Goal: Task Accomplishment & Management: Use online tool/utility

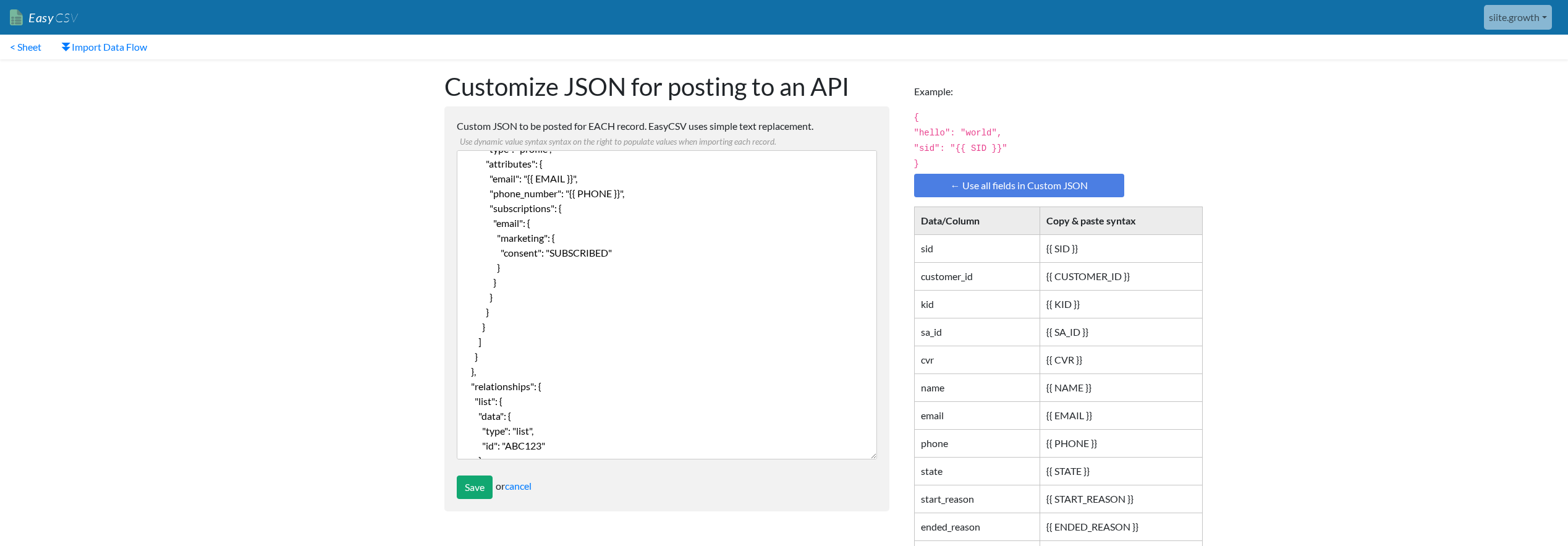
scroll to position [209, 0]
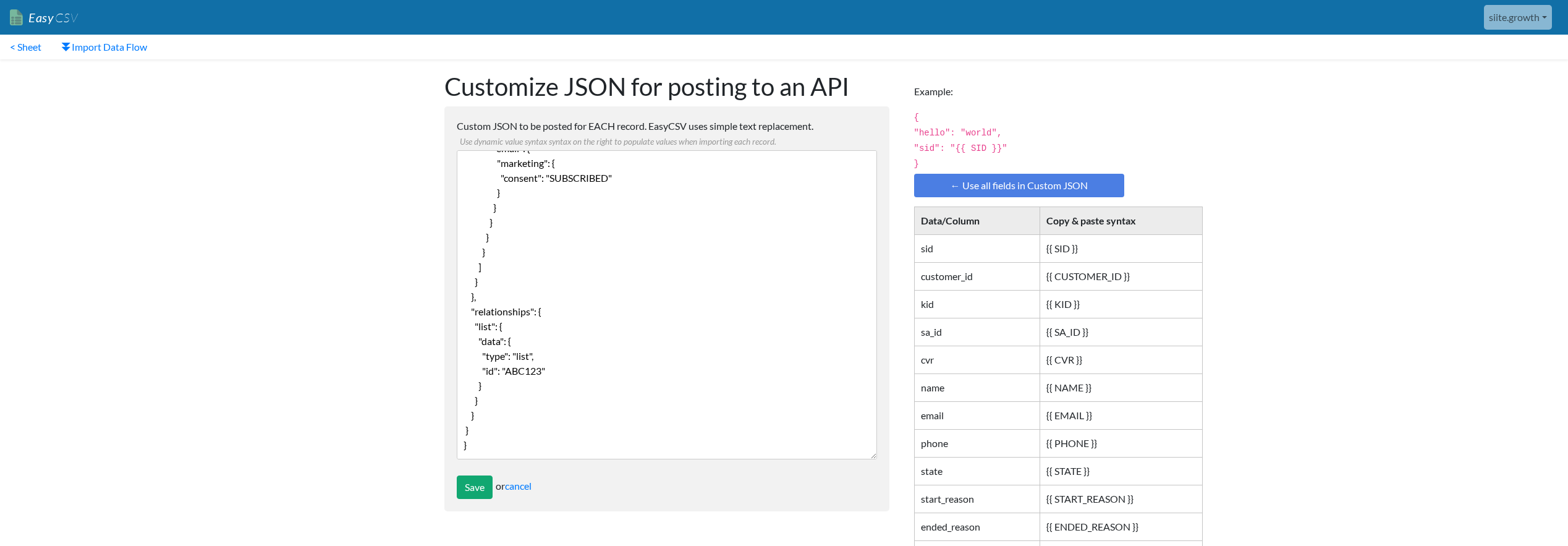
click at [523, 368] on textarea "{ "data": { "type": "profile-subscription-bulk-create-job", "attributes": { "cu…" at bounding box center [667, 305] width 420 height 309
paste textarea "UWqYYx"
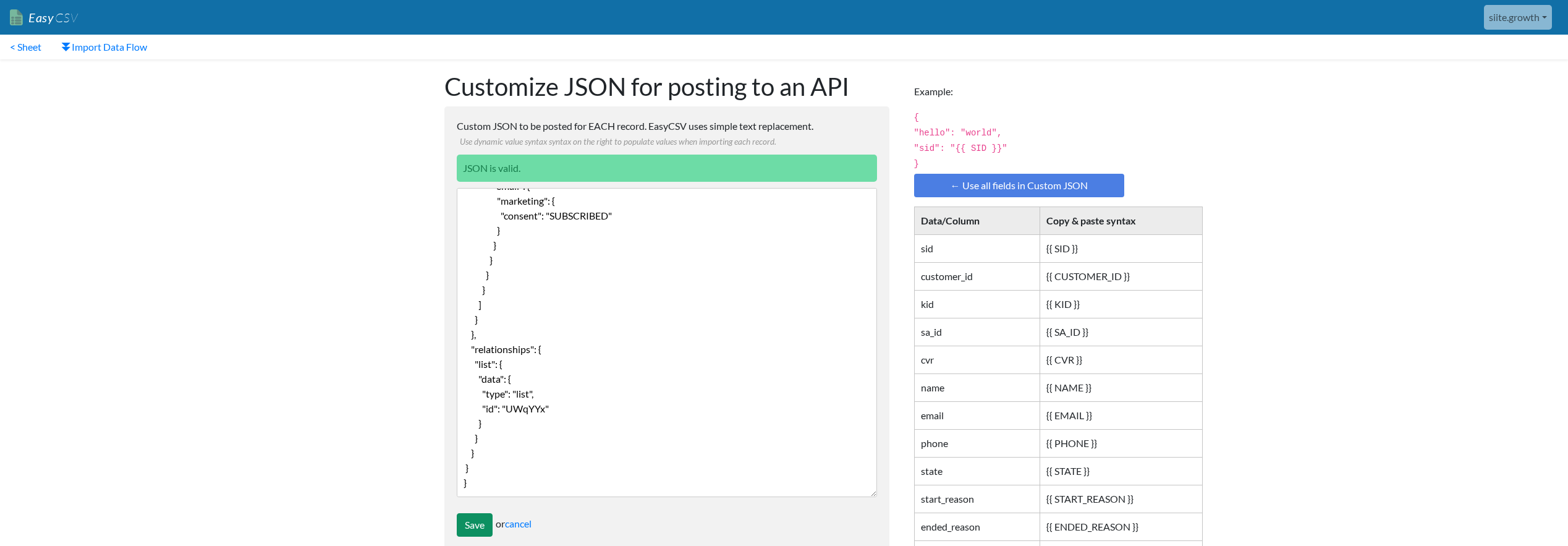
type textarea "{ "data": { "type": "profile-subscription-bulk-create-job", "attributes": { "cu…"
click at [483, 522] on input "Save" at bounding box center [475, 525] width 36 height 23
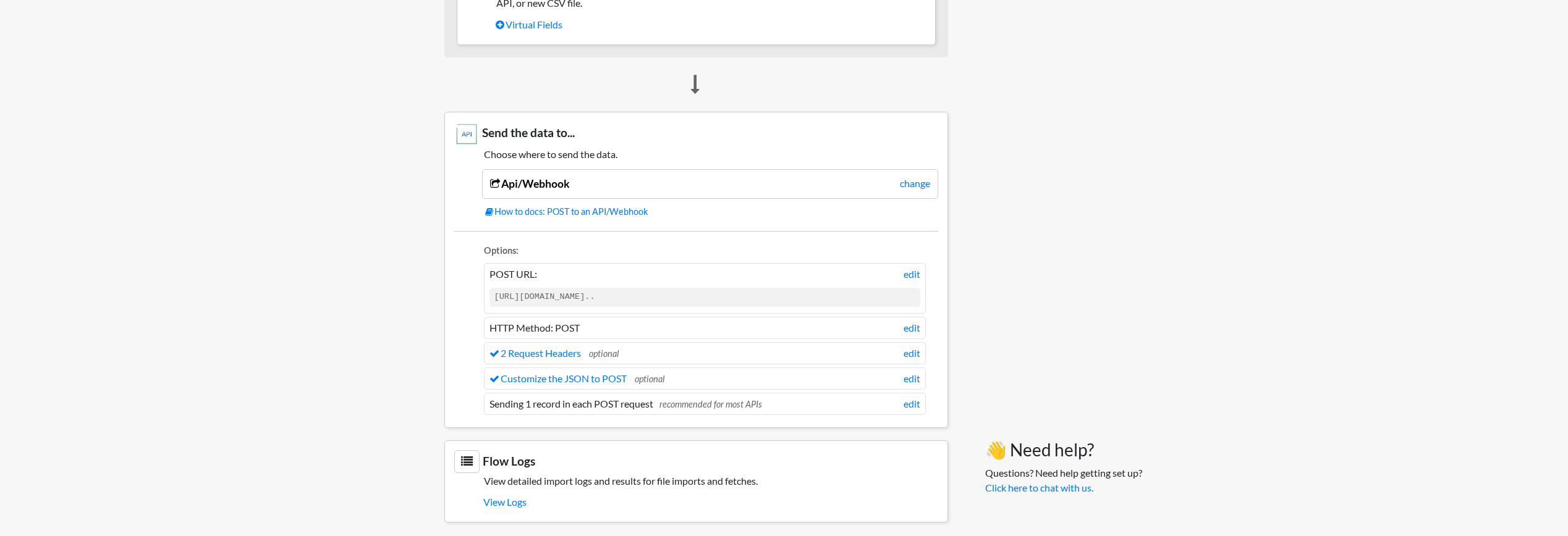
scroll to position [1038, 0]
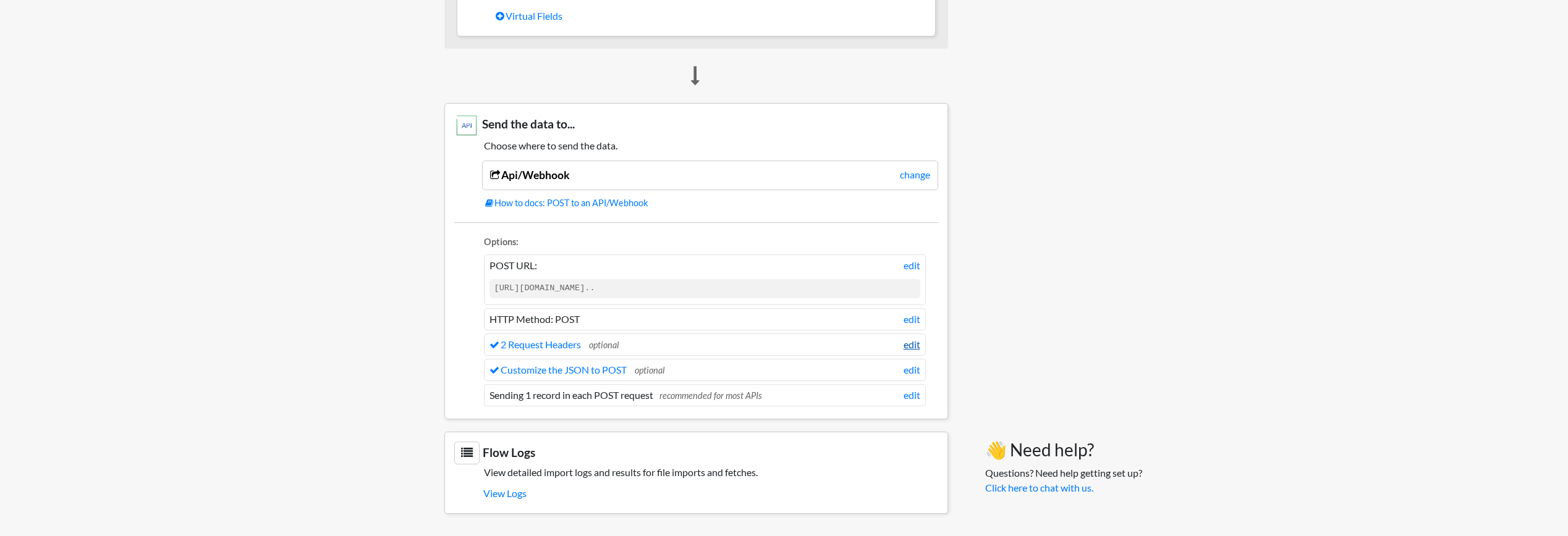
click at [906, 347] on link "edit" at bounding box center [912, 345] width 17 height 15
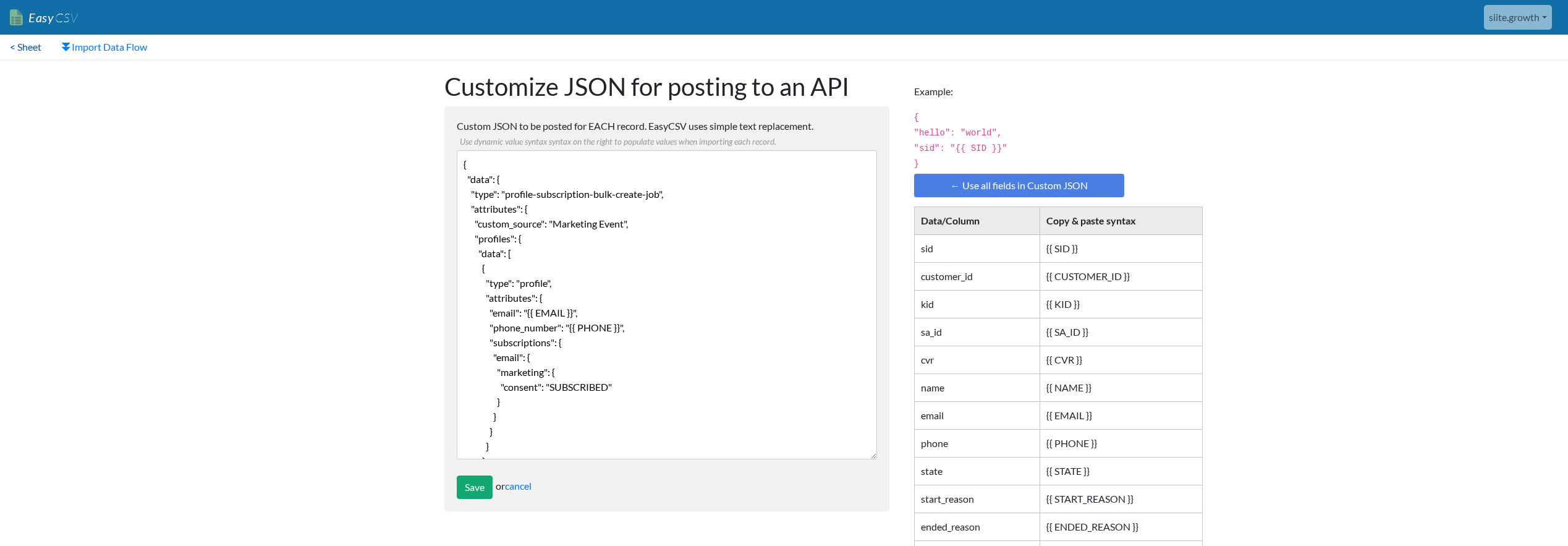
click at [14, 50] on link "< Sheet" at bounding box center [25, 47] width 51 height 25
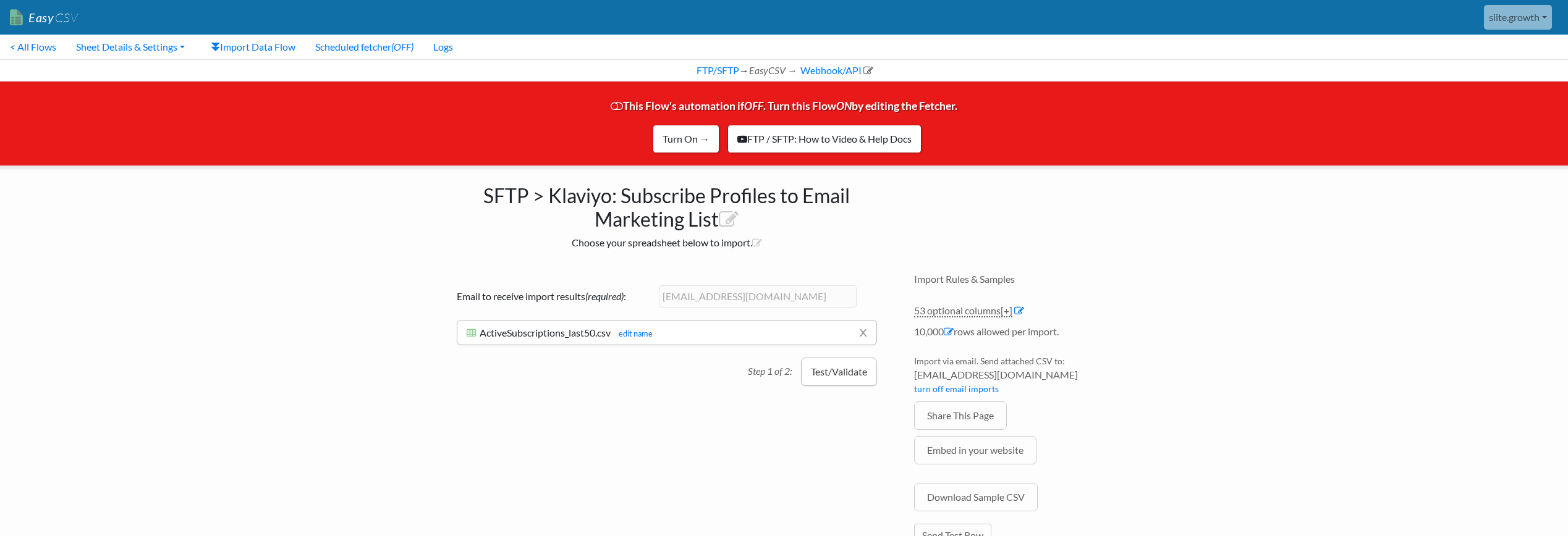
click at [820, 377] on button "Test/Validate" at bounding box center [839, 371] width 76 height 29
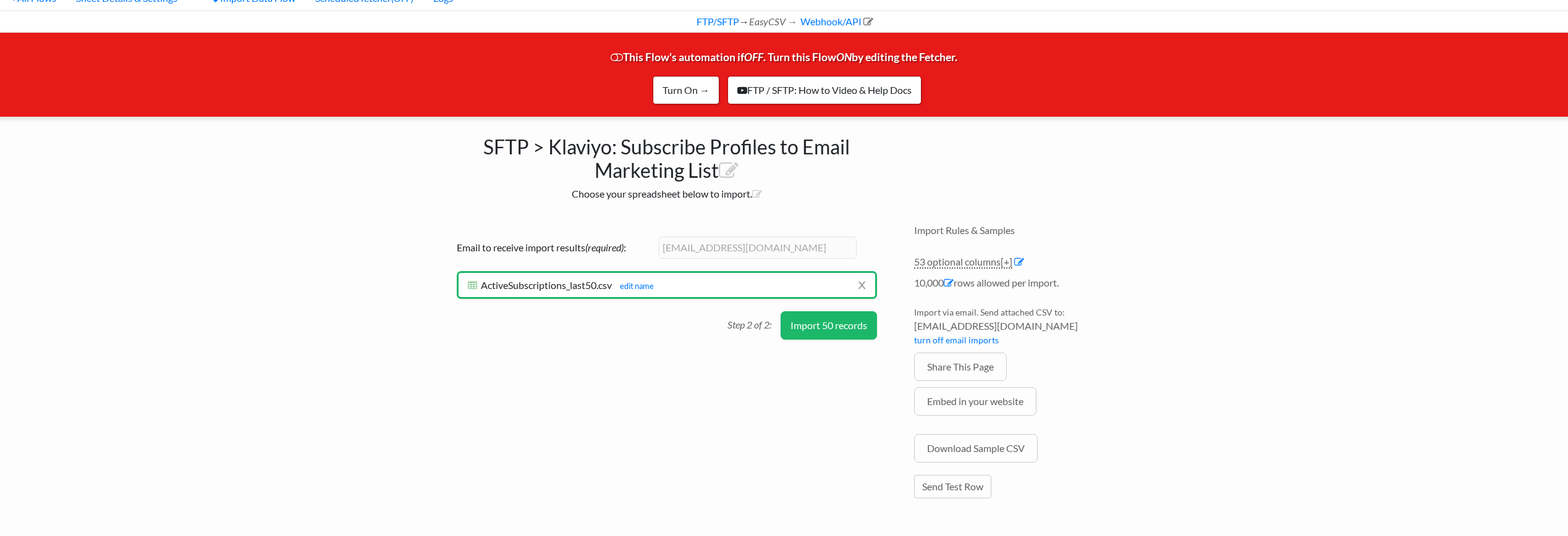
scroll to position [52, 0]
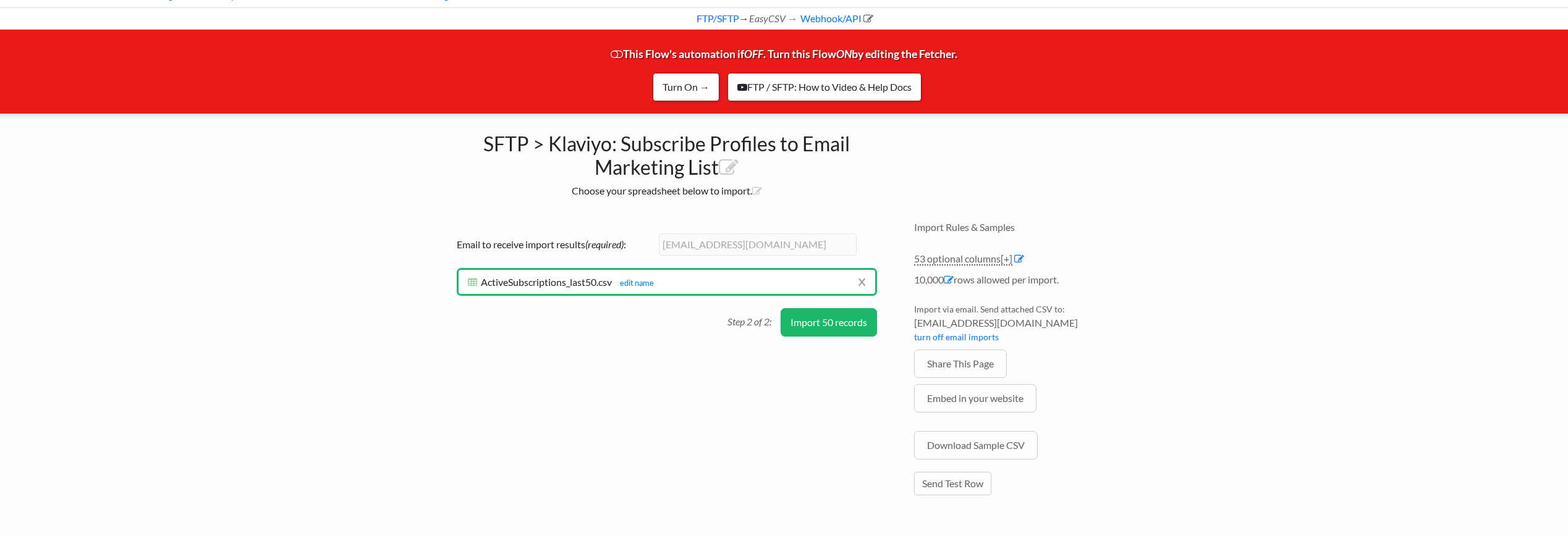
click at [834, 325] on button "Import 50 records" at bounding box center [830, 322] width 97 height 29
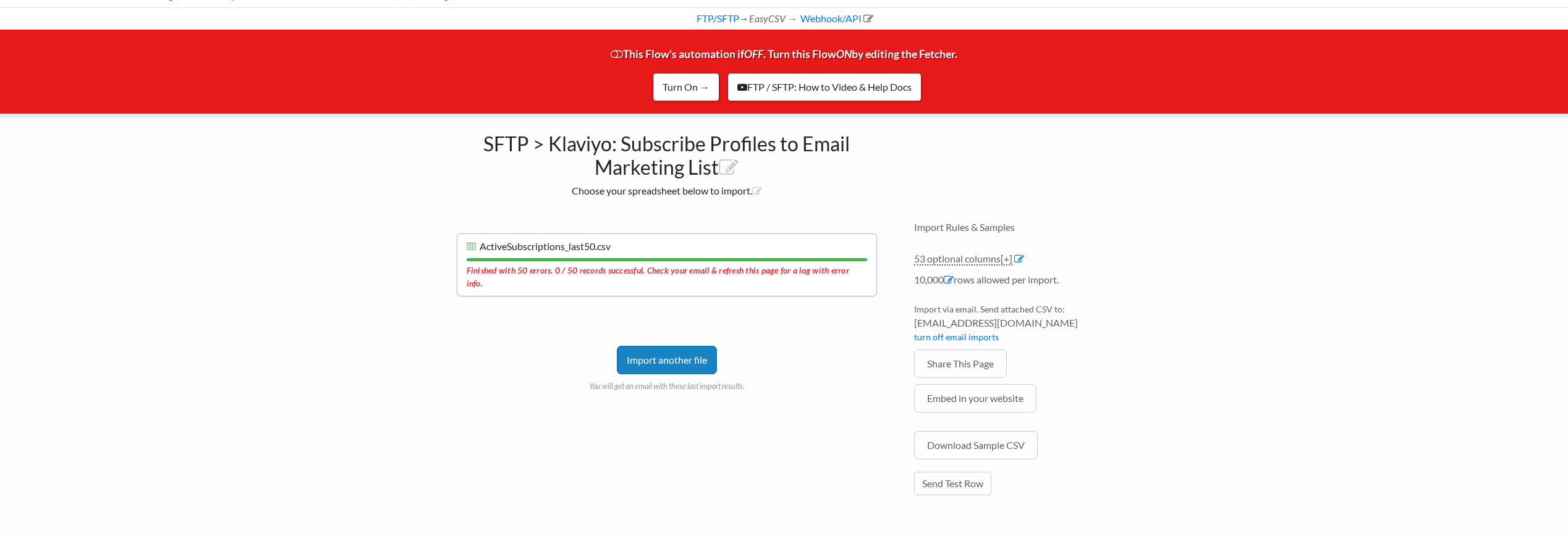
click at [796, 314] on div "Import another file You will get an email with these last import results." at bounding box center [667, 351] width 420 height 84
click at [800, 311] on div "Import another file You will get an email with these last import results." at bounding box center [667, 351] width 420 height 84
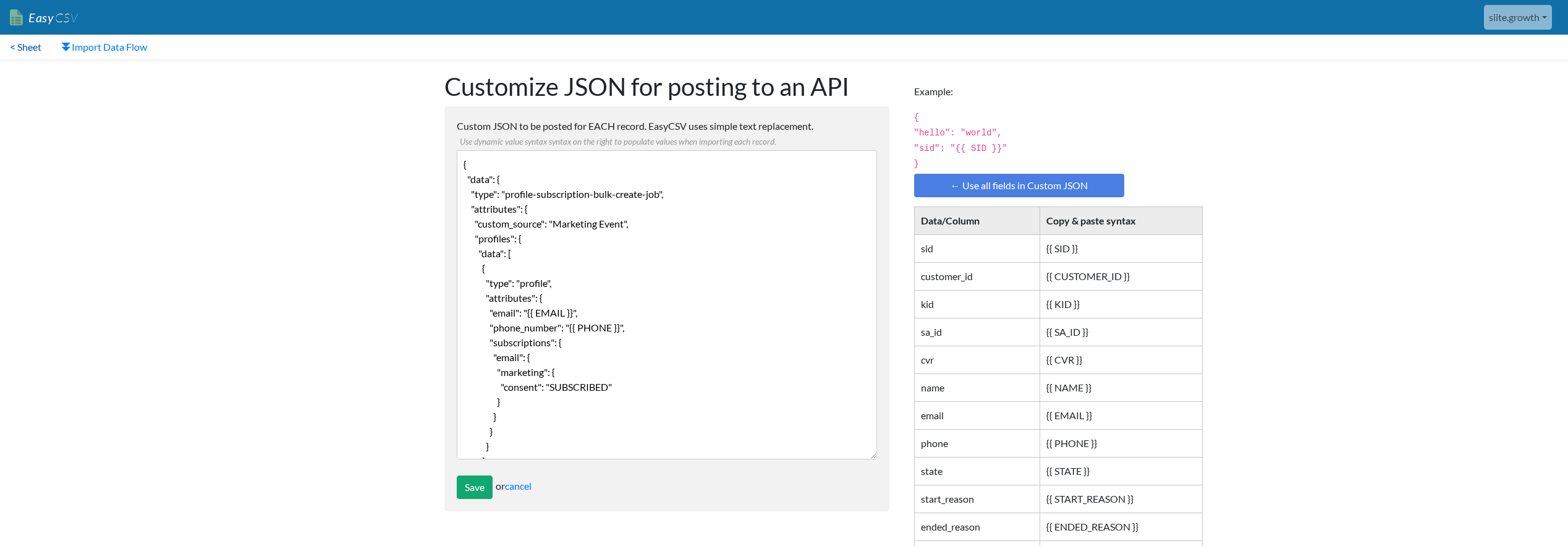
click at [29, 48] on link "< Sheet" at bounding box center [25, 47] width 51 height 25
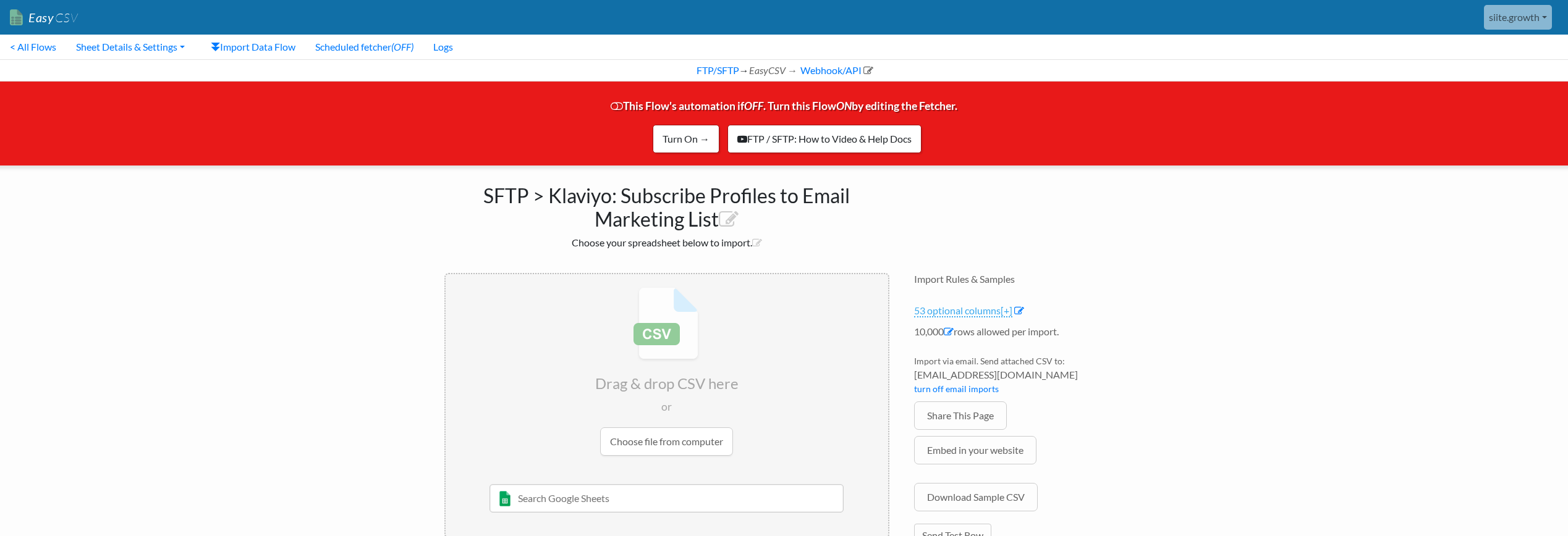
click at [947, 313] on link "53 optional columns [+]" at bounding box center [964, 311] width 99 height 13
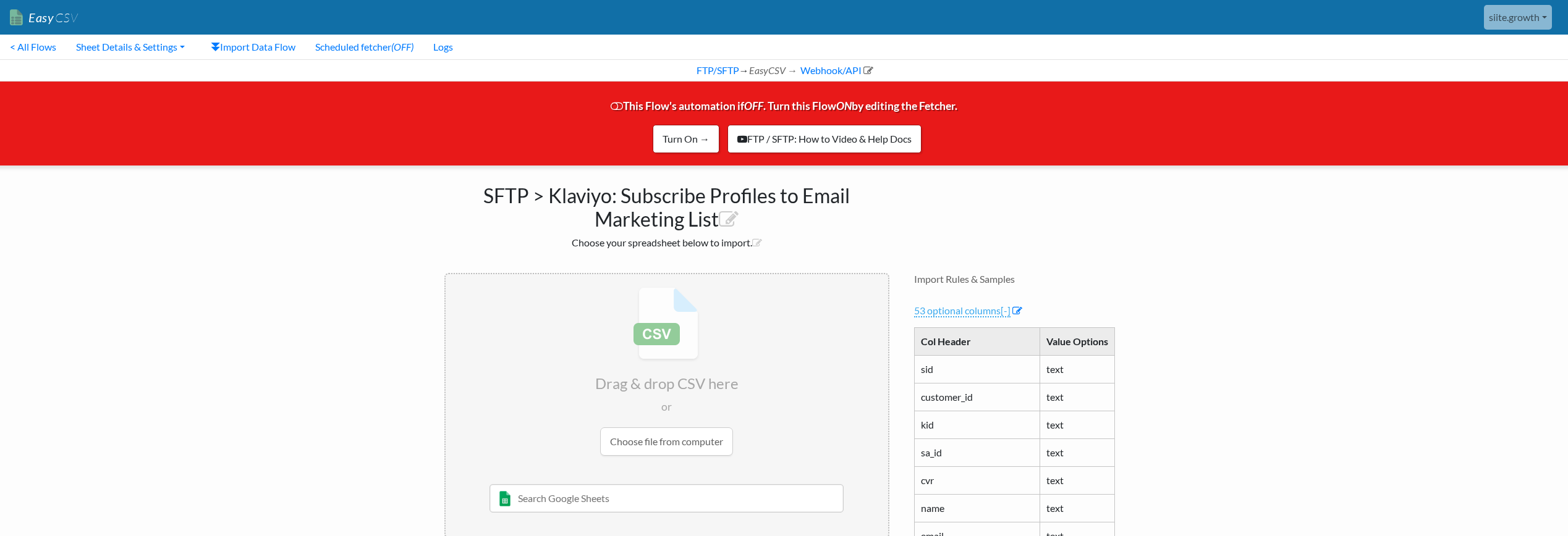
click at [947, 313] on link "53 optional columns [-]" at bounding box center [963, 311] width 97 height 13
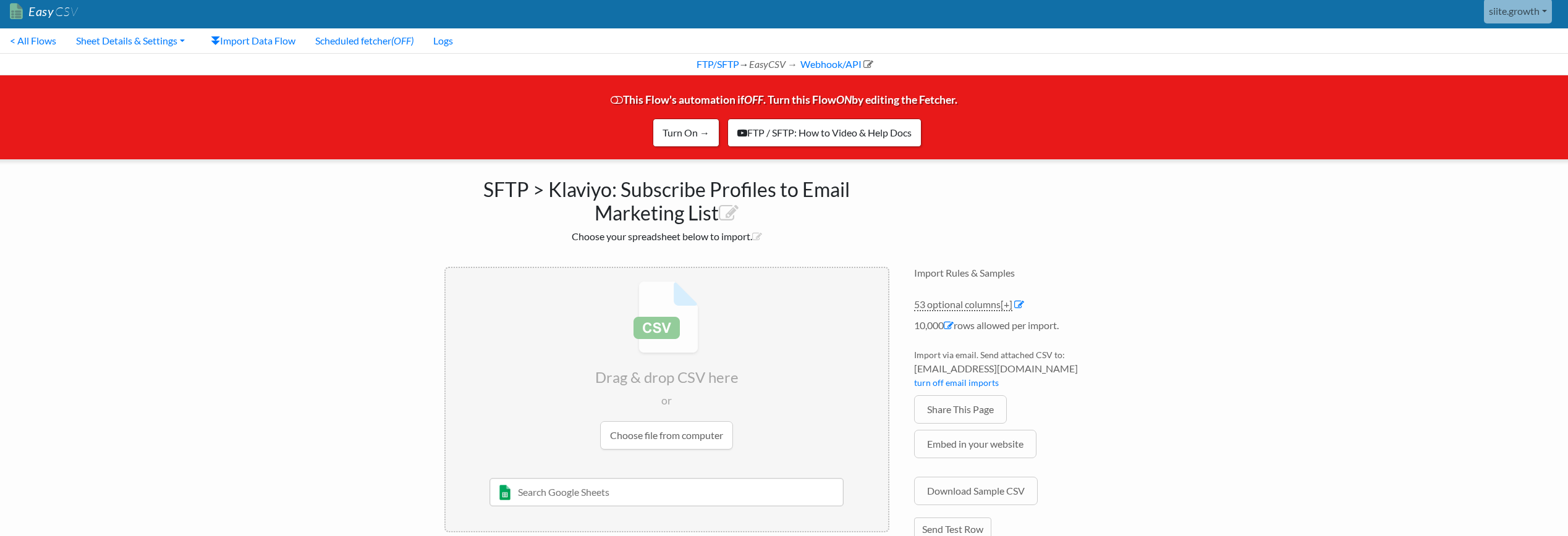
scroll to position [7, 0]
click at [139, 48] on link "Sheet Details & Settings" at bounding box center [130, 40] width 128 height 25
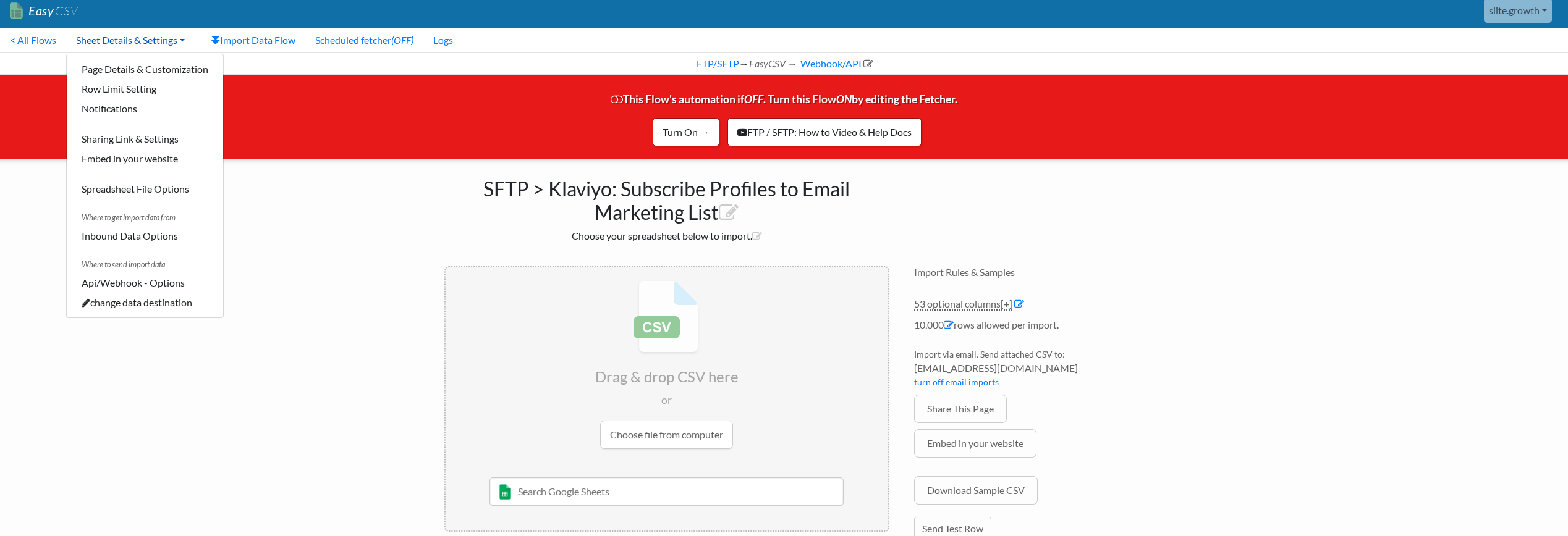
click at [139, 48] on link "Sheet Details & Settings" at bounding box center [130, 40] width 128 height 25
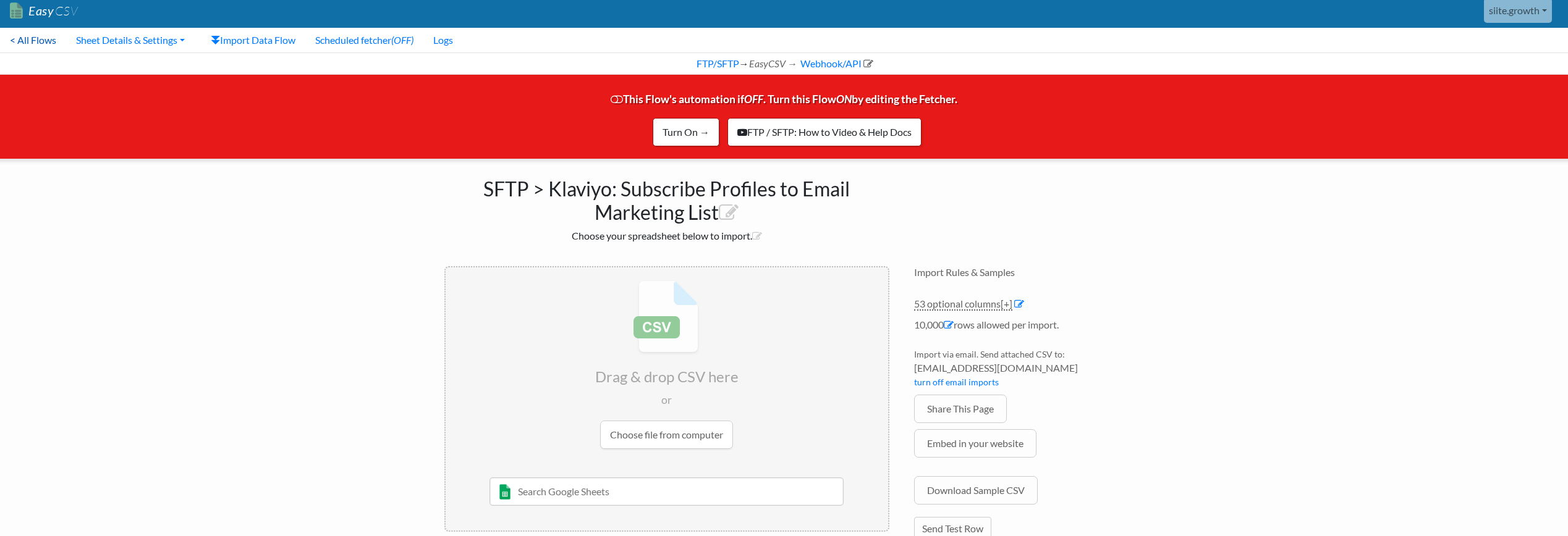
click at [51, 47] on link "< All Flows" at bounding box center [33, 40] width 66 height 25
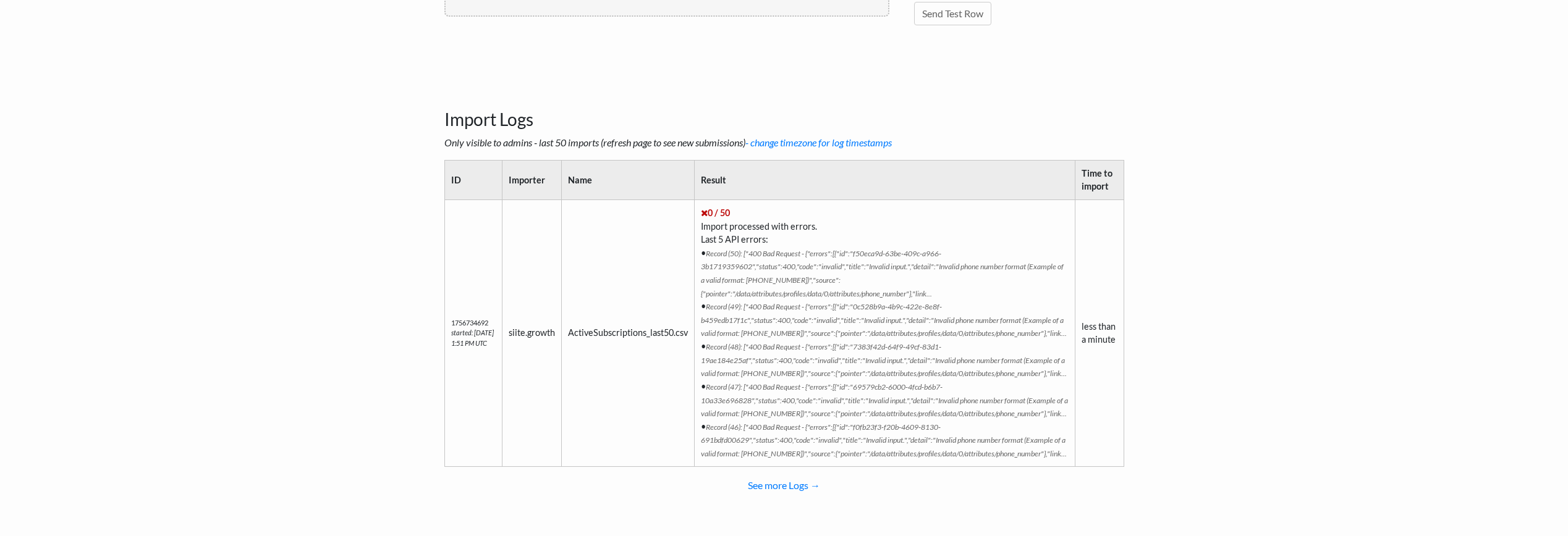
scroll to position [549, 0]
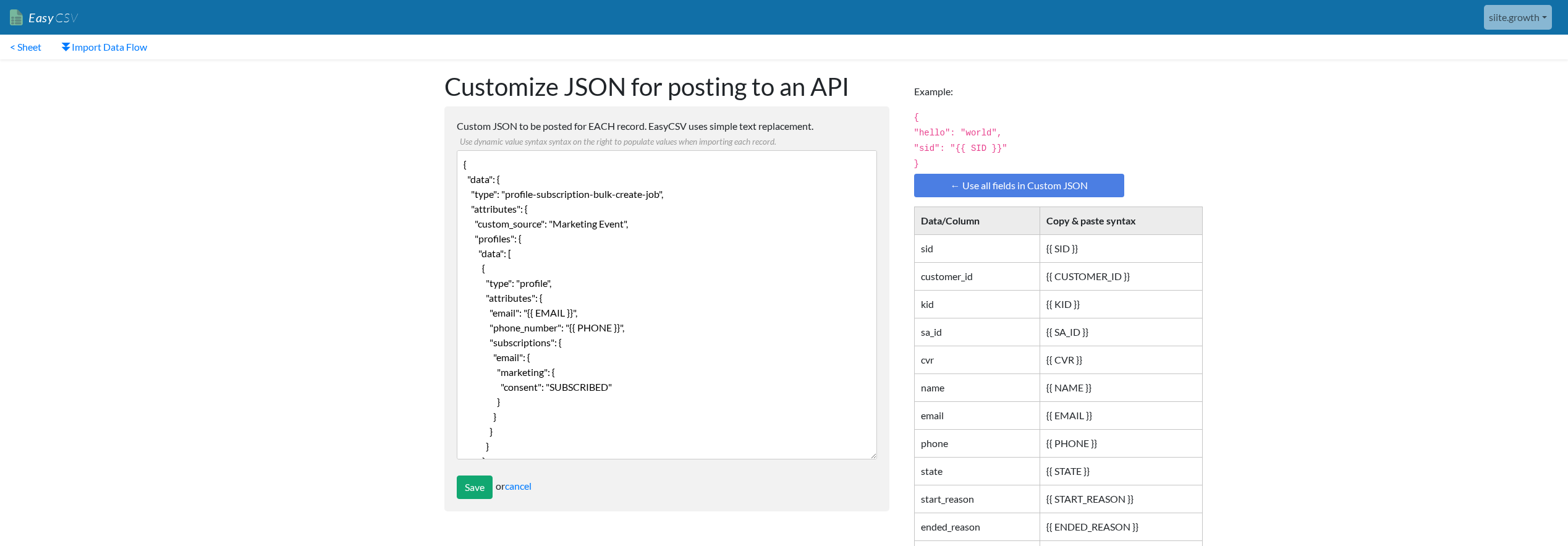
drag, startPoint x: 631, startPoint y: 329, endPoint x: 457, endPoint y: 325, distance: 174.0
click at [457, 325] on textarea "{ "data": { "type": "profile-subscription-bulk-create-job", "attributes": { "cu…" at bounding box center [667, 305] width 420 height 309
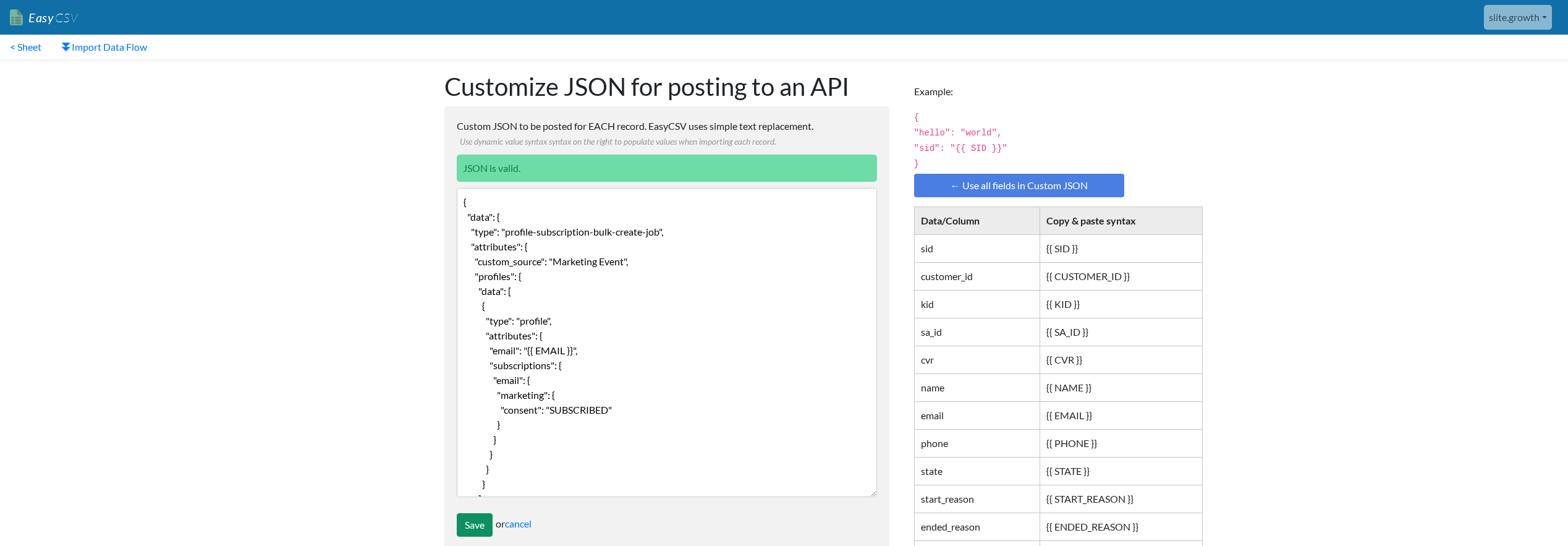
type textarea "{ "data": { "type": "profile-subscription-bulk-create-job", "attributes": { "cu…"
click at [475, 530] on input "Save" at bounding box center [475, 525] width 36 height 23
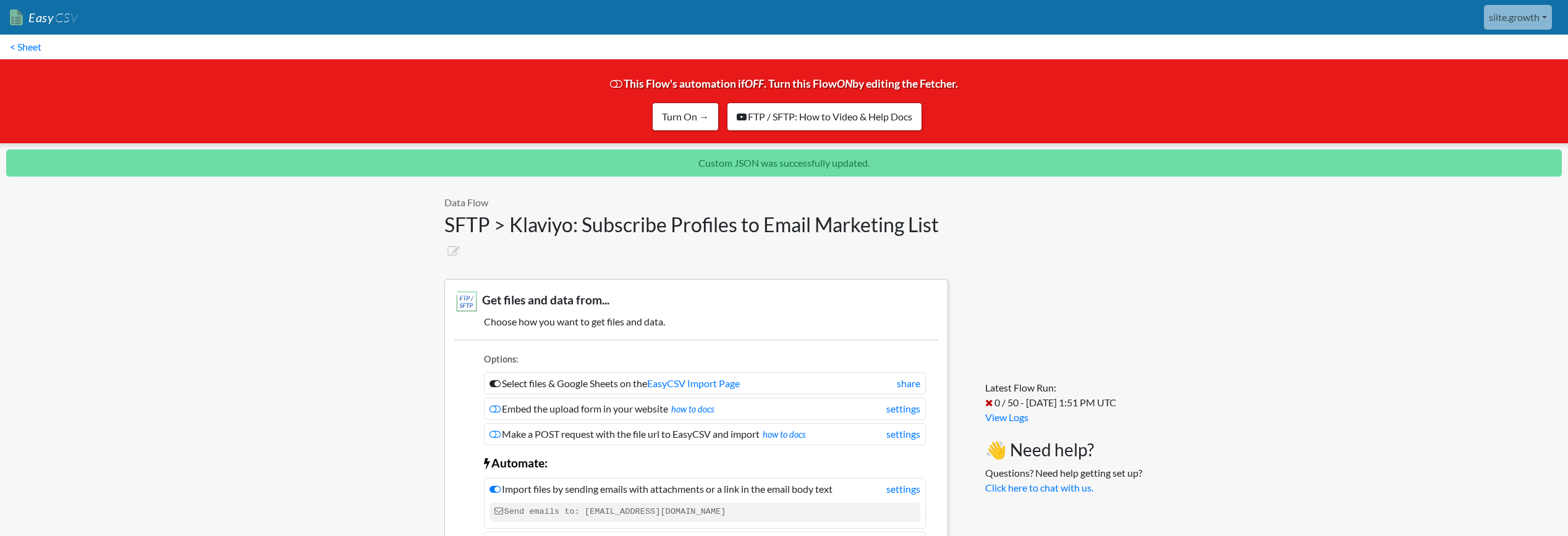
scroll to position [429, 0]
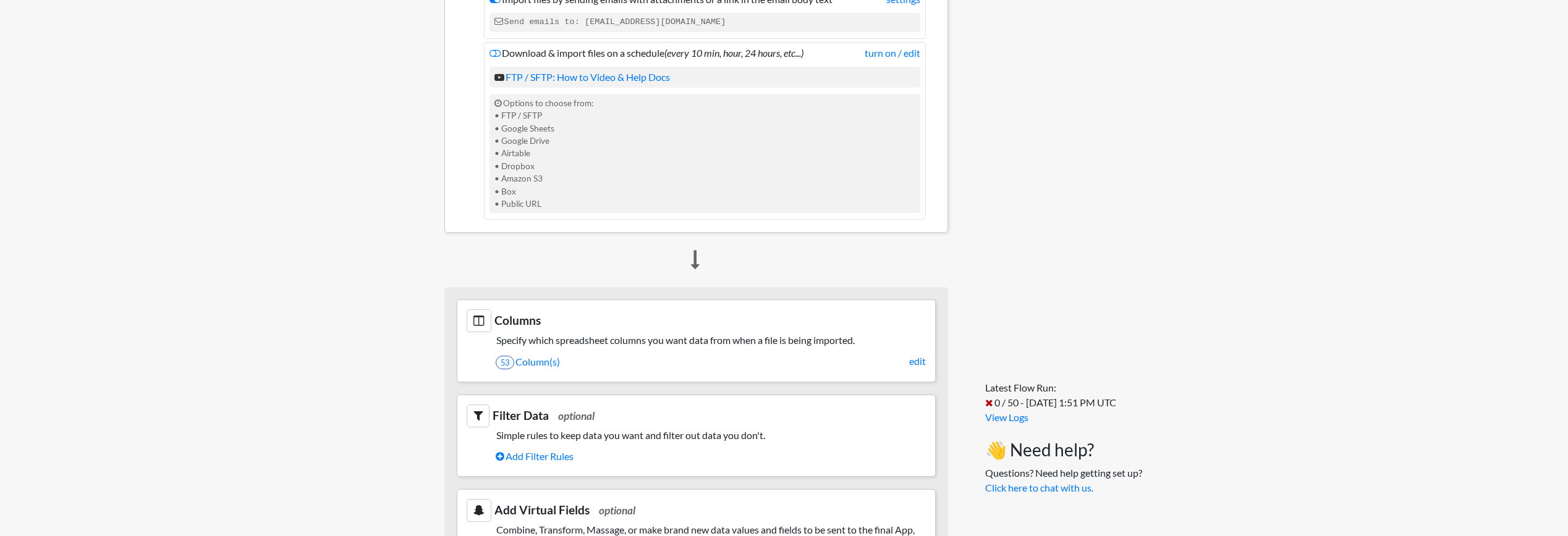
scroll to position [451, 0]
click at [527, 461] on link "Add Filter Rules" at bounding box center [710, 456] width 430 height 21
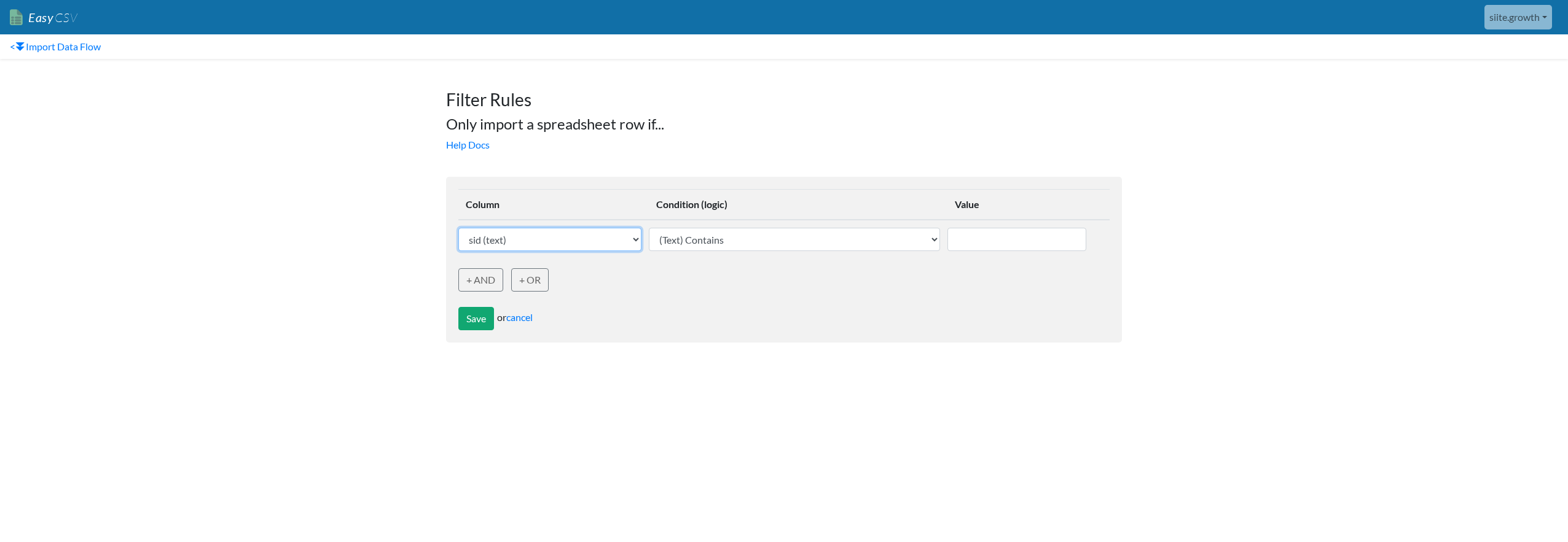
click at [521, 241] on select "sid (text) customer_id (text) kid (text) sa_id (text) cvr (text) name (text) em…" at bounding box center [550, 239] width 183 height 23
select select "749190"
click at [458, 228] on select "sid (text) customer_id (text) kid (text) sa_id (text) cvr (text) name (text) em…" at bounding box center [550, 239] width 183 height 23
click at [977, 244] on input "text" at bounding box center [1017, 239] width 139 height 23
type input "TRUE"
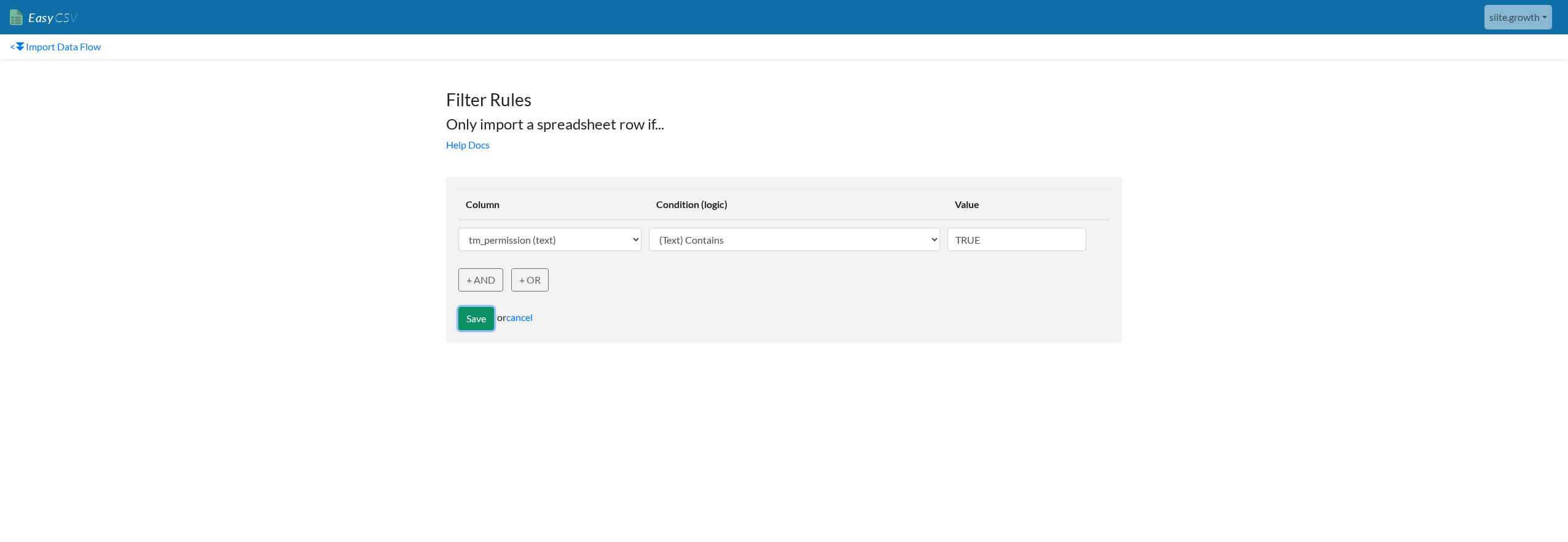
click at [479, 313] on button "Save" at bounding box center [476, 318] width 36 height 23
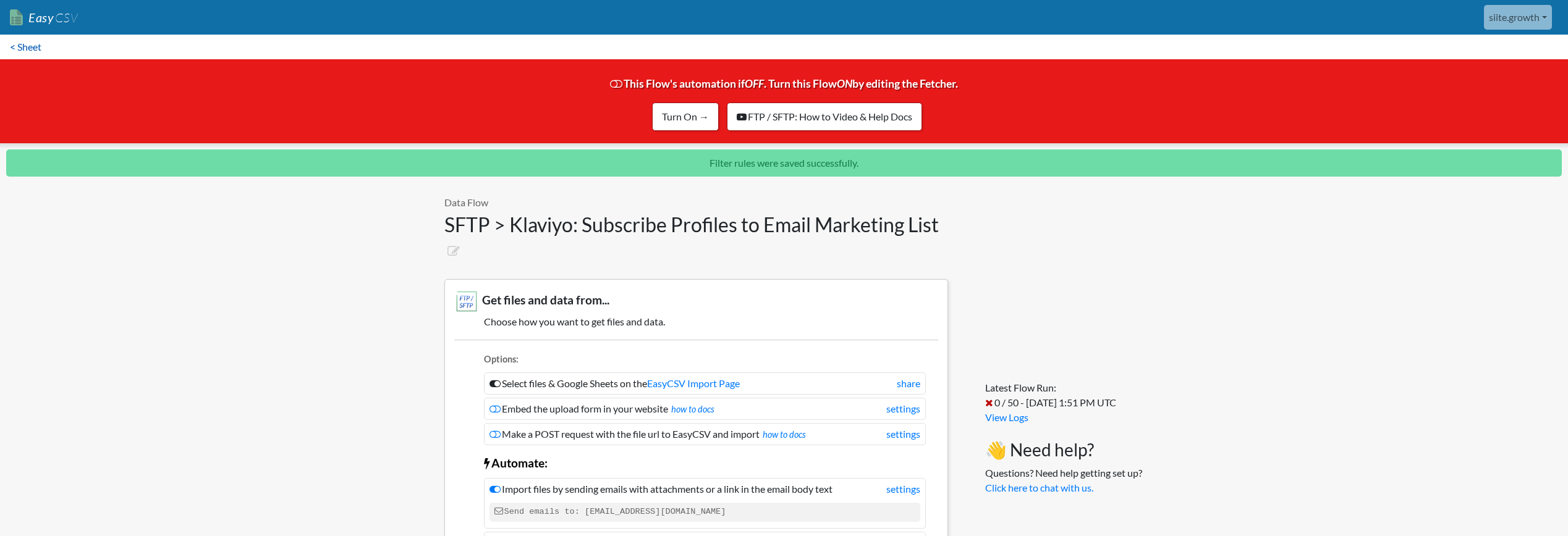
click at [33, 48] on link "< Sheet" at bounding box center [25, 47] width 51 height 25
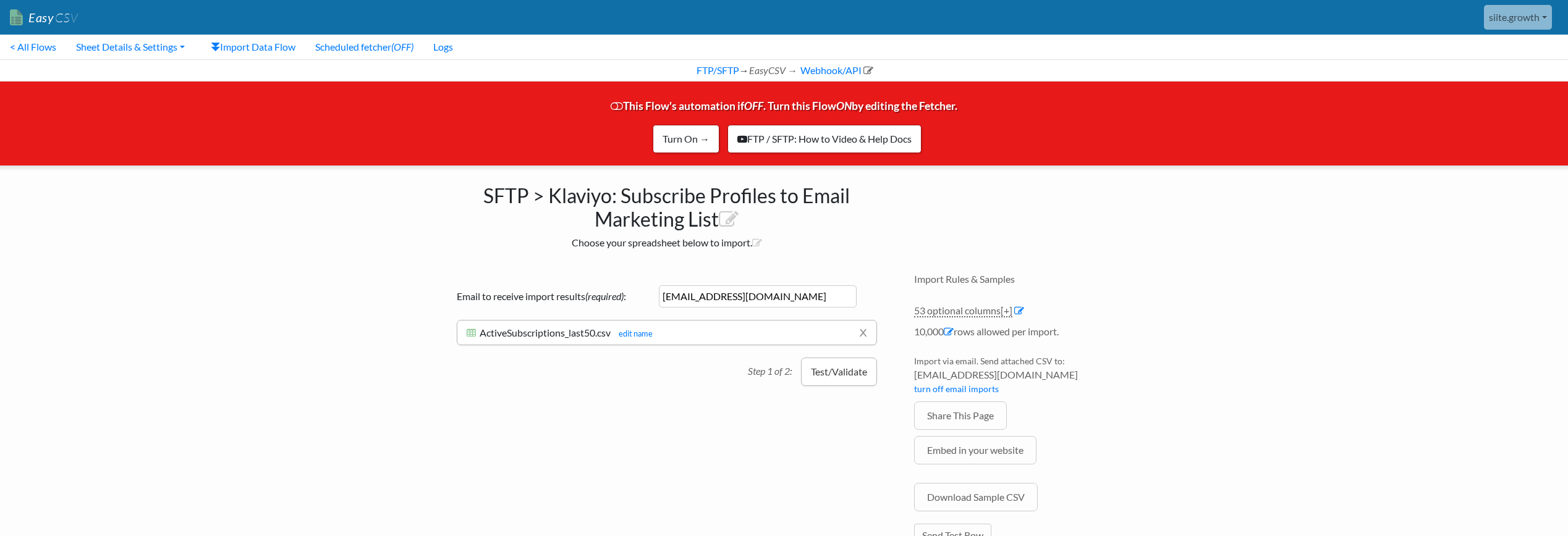
click at [831, 365] on button "Test/Validate" at bounding box center [839, 371] width 76 height 29
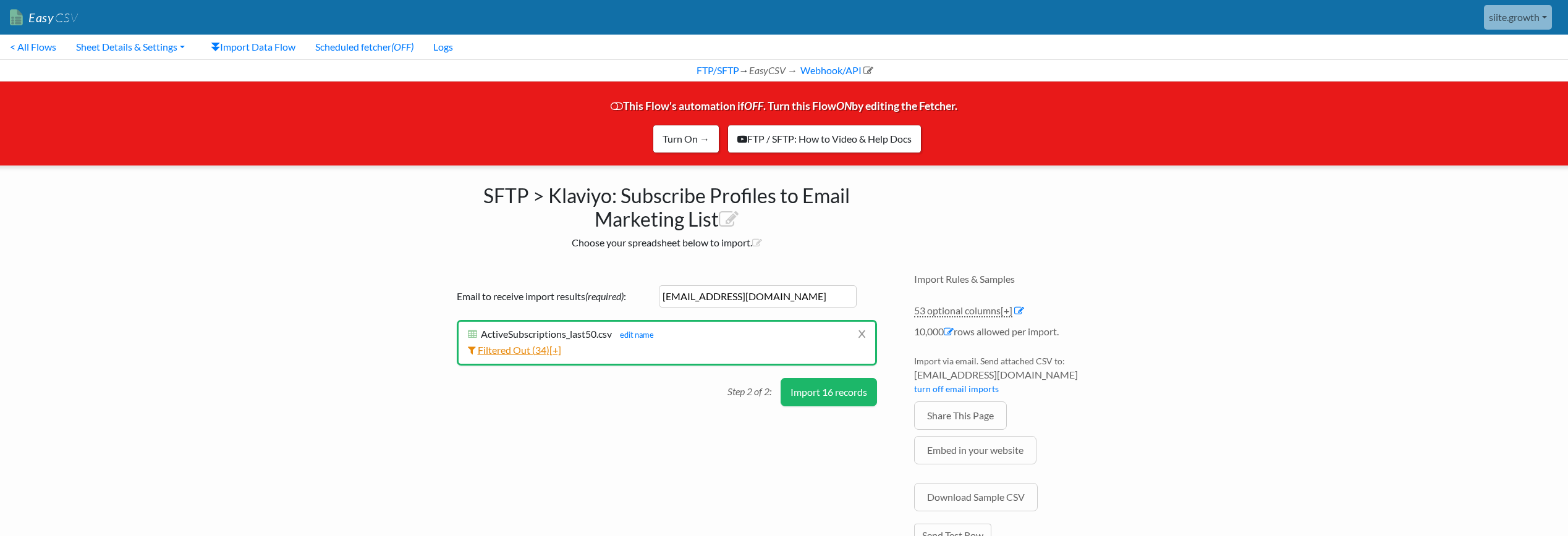
click at [554, 350] on span "[+]" at bounding box center [555, 350] width 12 height 12
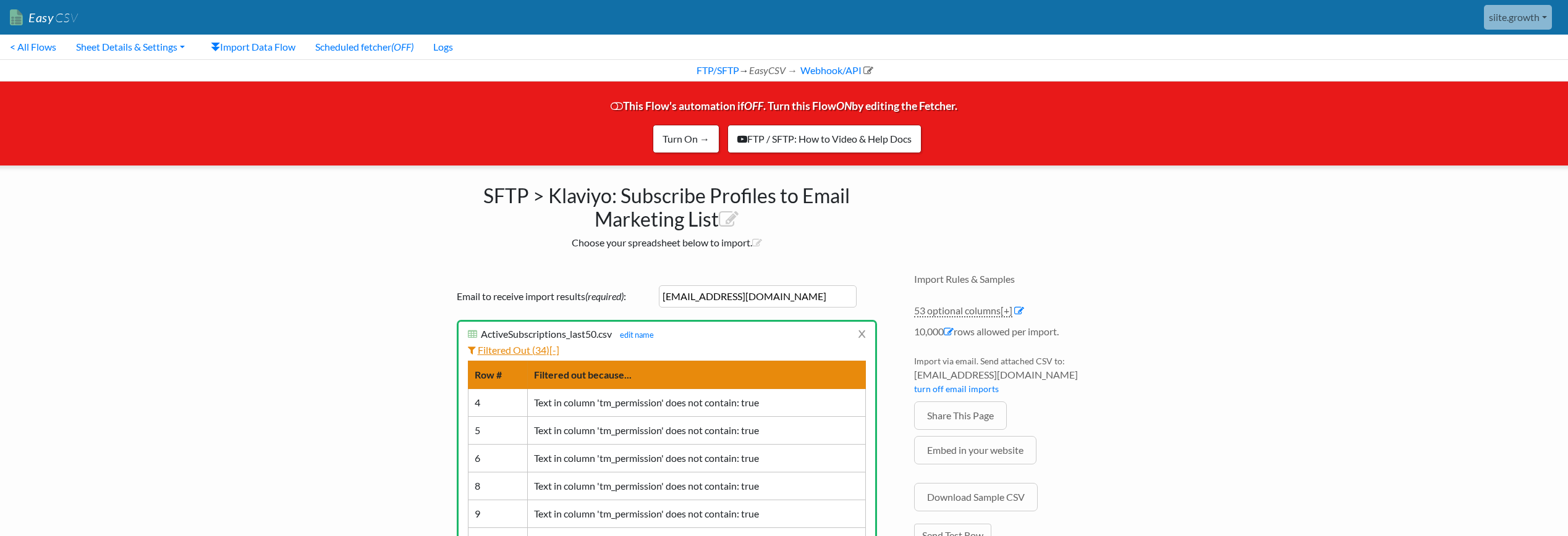
click at [554, 350] on span "[-]" at bounding box center [554, 350] width 10 height 12
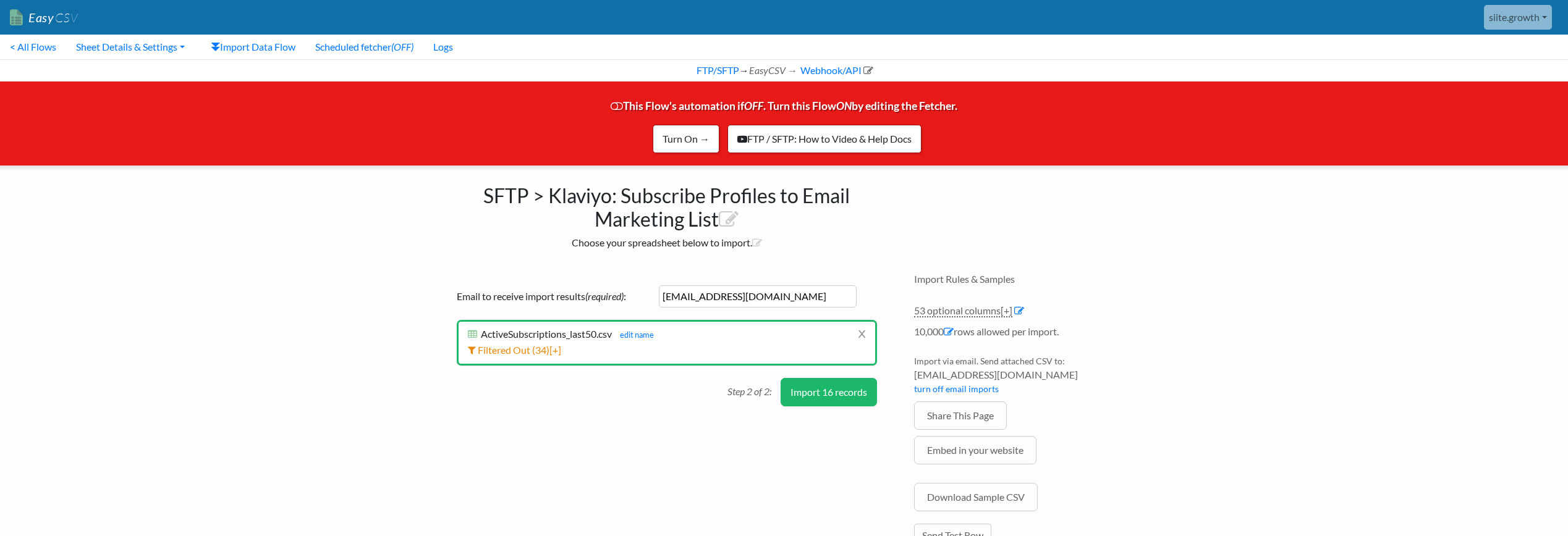
click at [842, 392] on button "Import 16 records" at bounding box center [830, 392] width 97 height 29
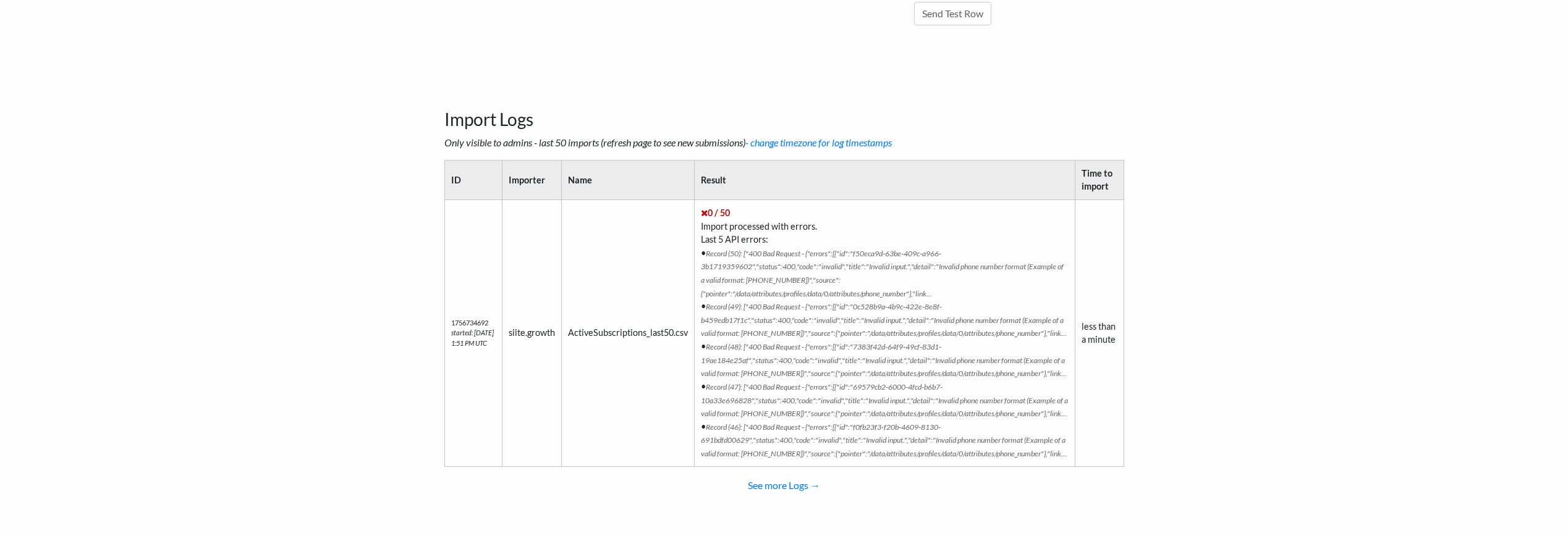
scroll to position [549, 0]
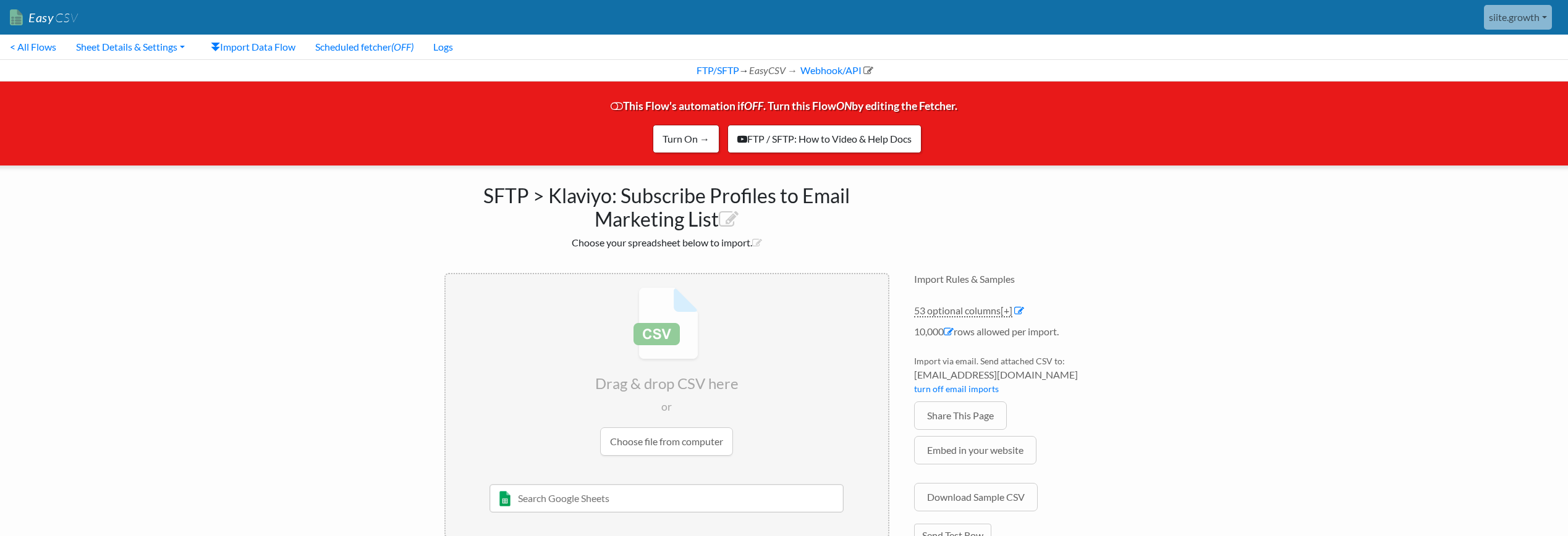
scroll to position [549, 0]
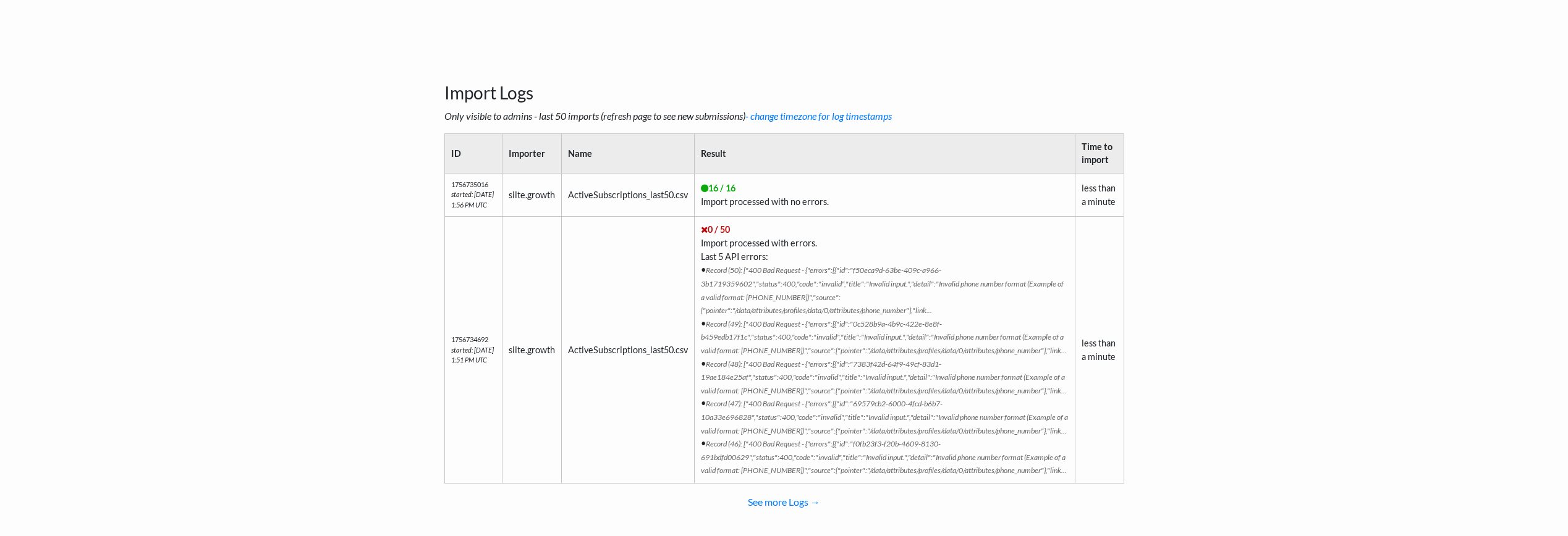
drag, startPoint x: 763, startPoint y: 197, endPoint x: 962, endPoint y: 196, distance: 199.0
click at [764, 197] on td "16 / 16 Import processed with no errors." at bounding box center [885, 194] width 381 height 44
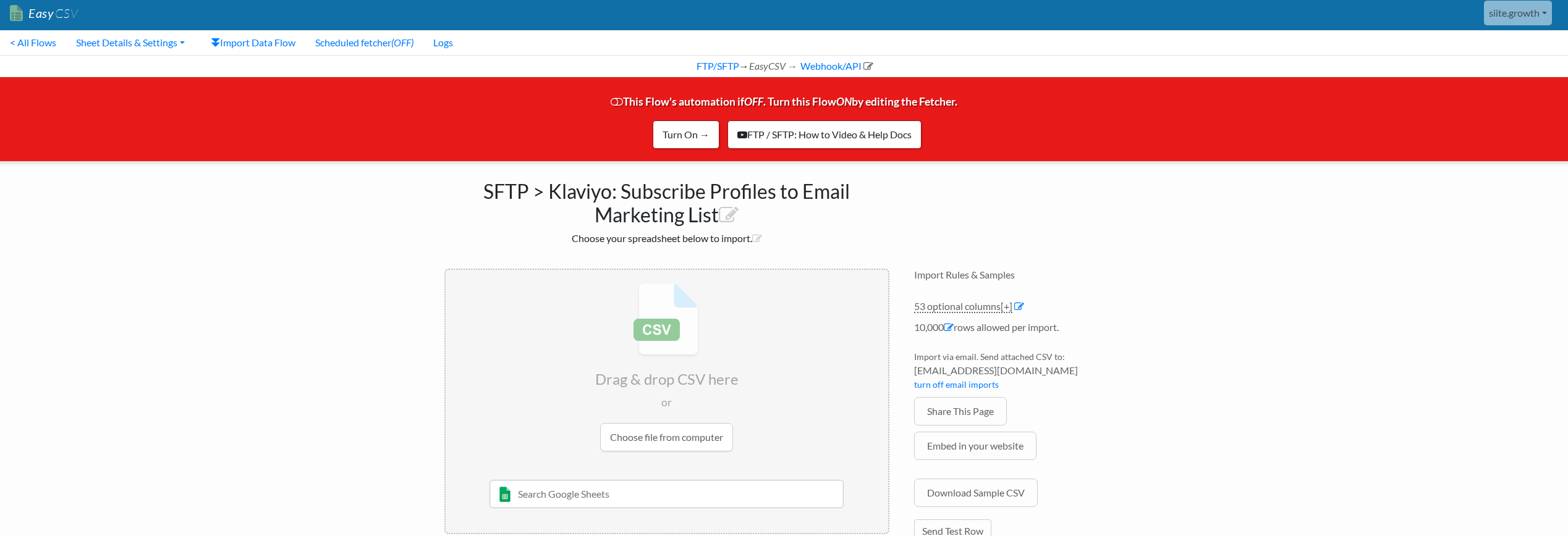
scroll to position [0, 0]
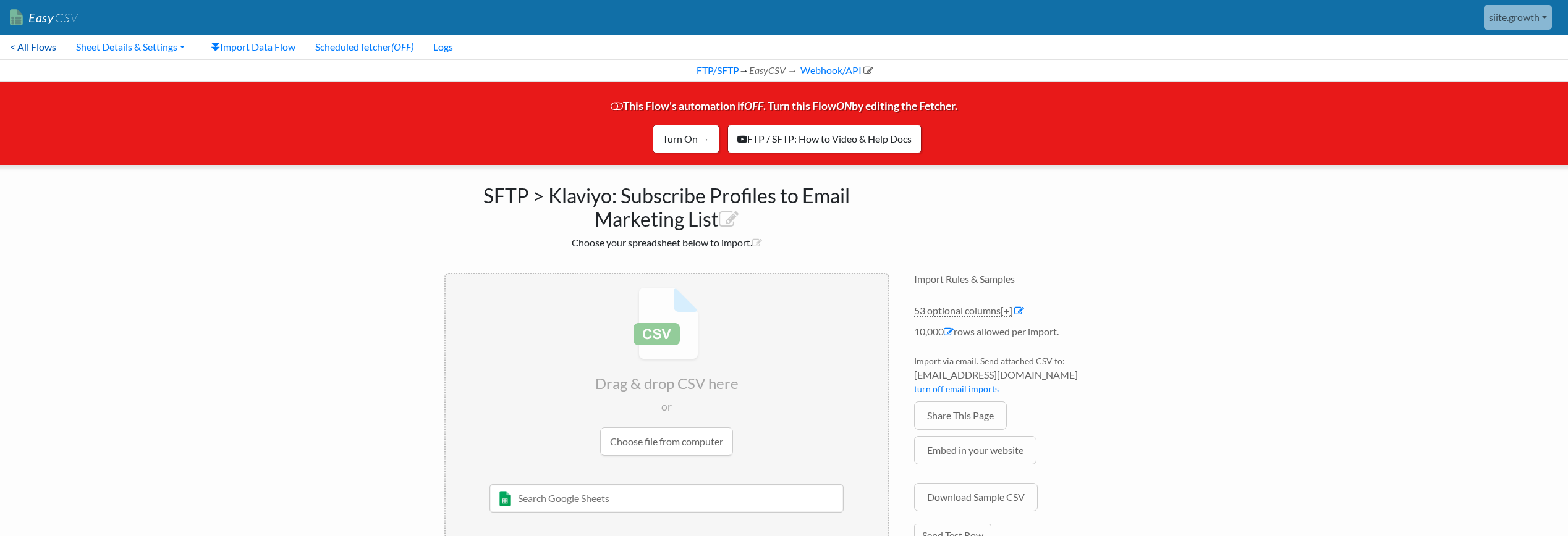
click at [43, 47] on link "< All Flows" at bounding box center [33, 47] width 66 height 25
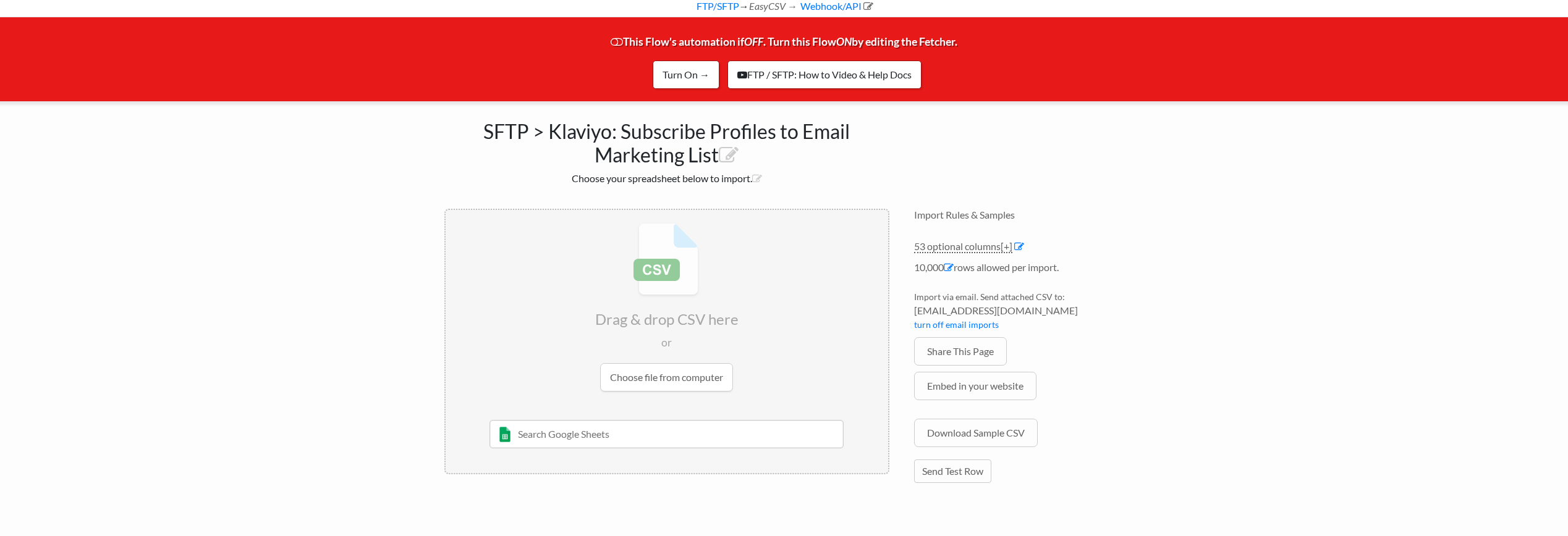
scroll to position [61, 0]
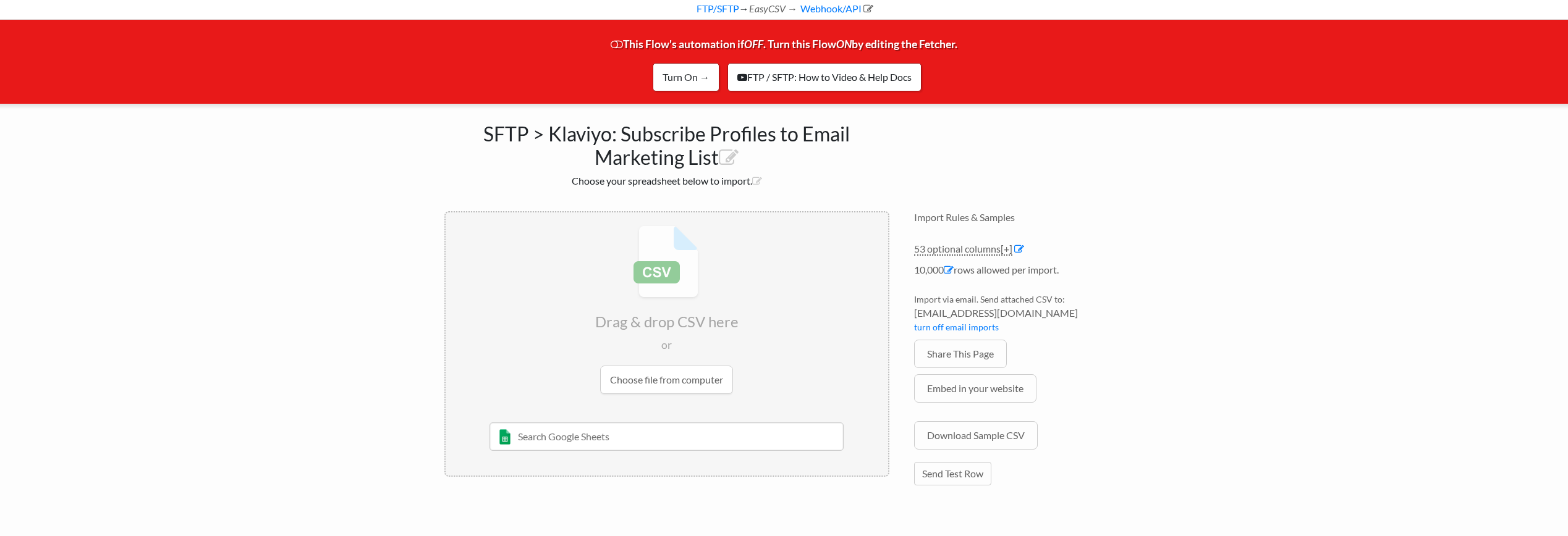
click at [555, 169] on h1 "SFTP > Klaviyo: Subscribe Profiles to Email Marketing List" at bounding box center [667, 143] width 445 height 54
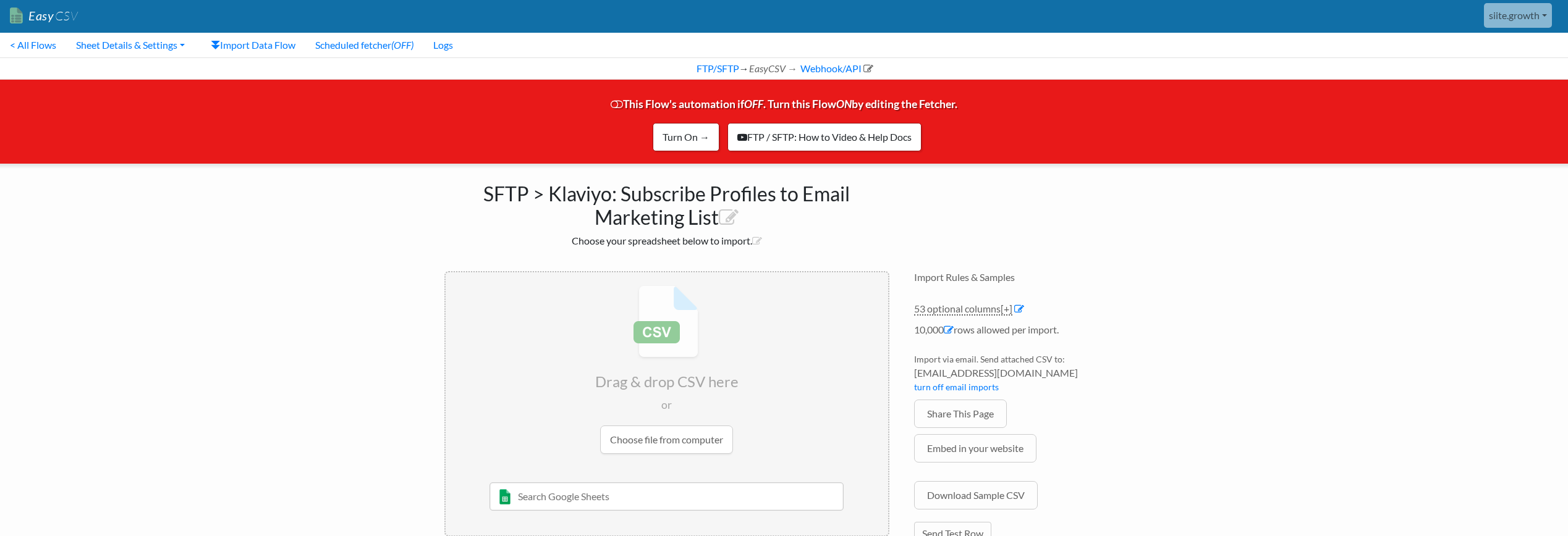
scroll to position [0, 0]
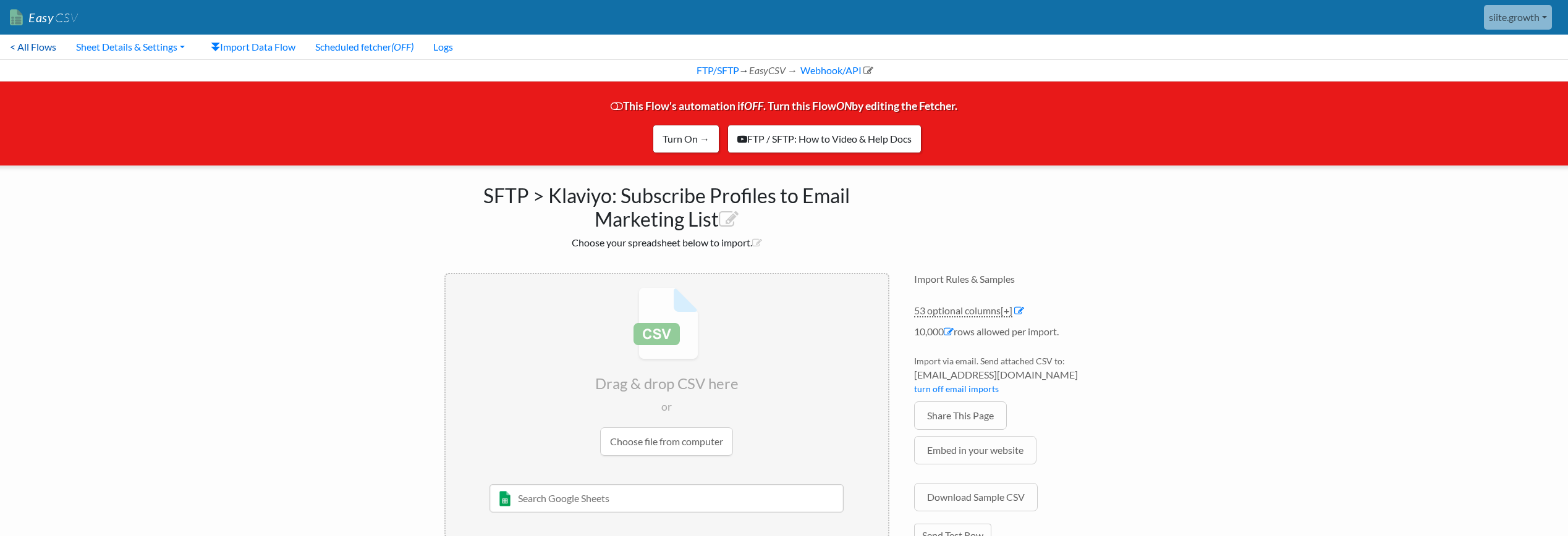
click at [22, 48] on link "< All Flows" at bounding box center [33, 47] width 66 height 25
click at [926, 247] on div "SFTP > Klaviyo: Subscribe Profiles to Email Marketing List Choose your spreadsh…" at bounding box center [784, 372] width 705 height 413
click at [138, 46] on link "Sheet Details & Settings" at bounding box center [130, 47] width 128 height 25
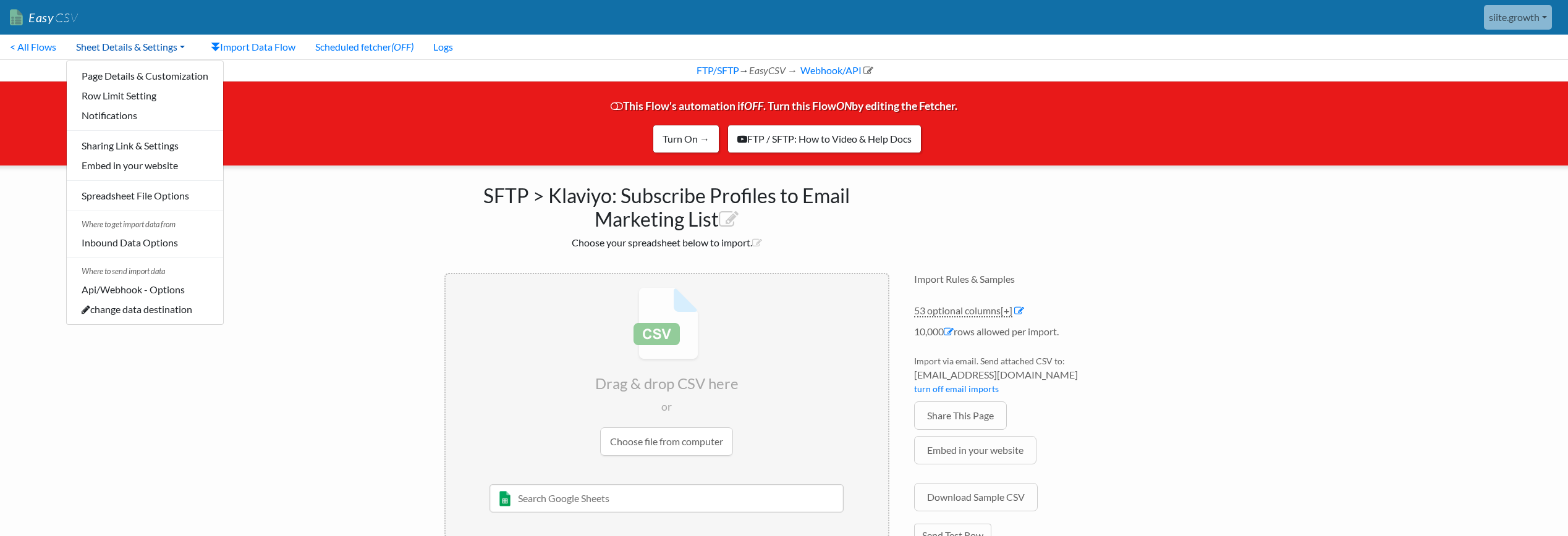
click at [138, 46] on link "Sheet Details & Settings" at bounding box center [130, 47] width 128 height 25
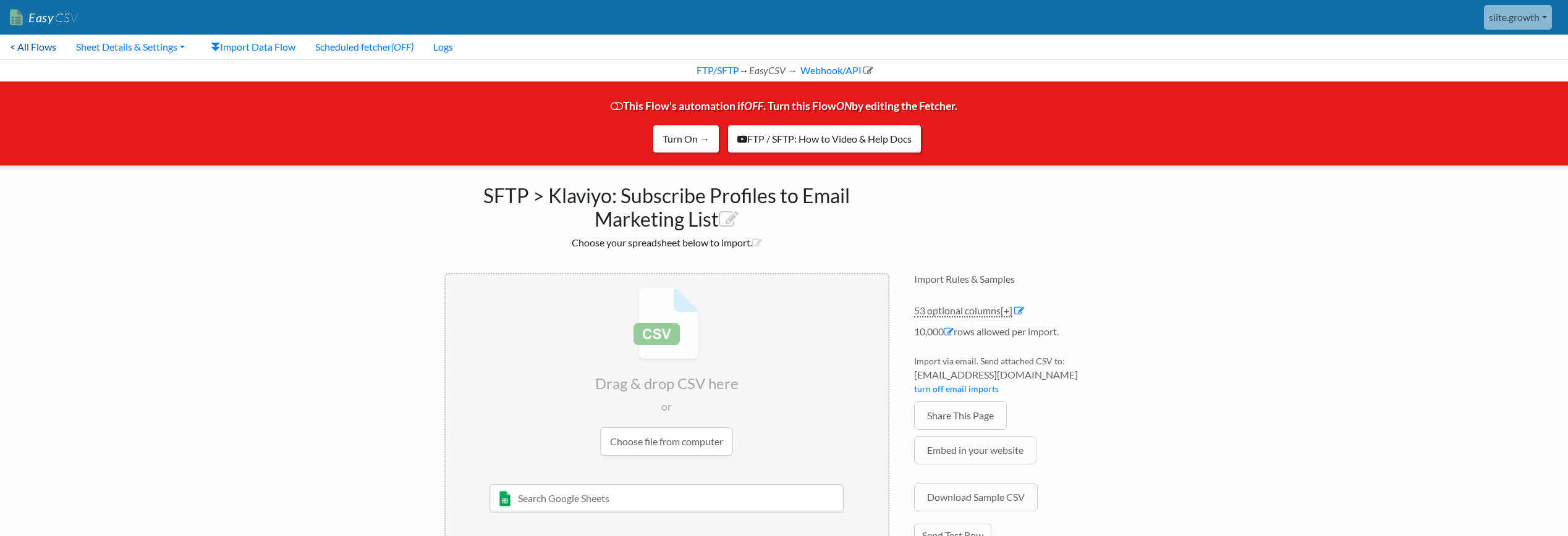
click at [50, 47] on link "< All Flows" at bounding box center [33, 47] width 66 height 25
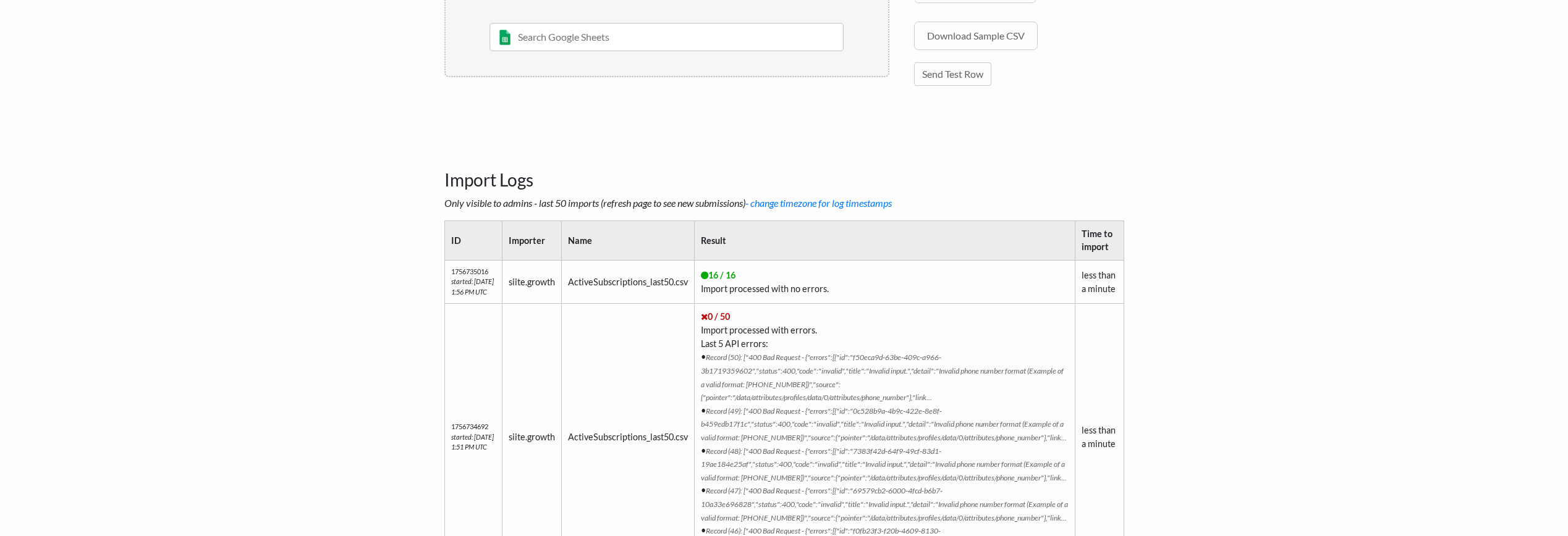
scroll to position [464, 0]
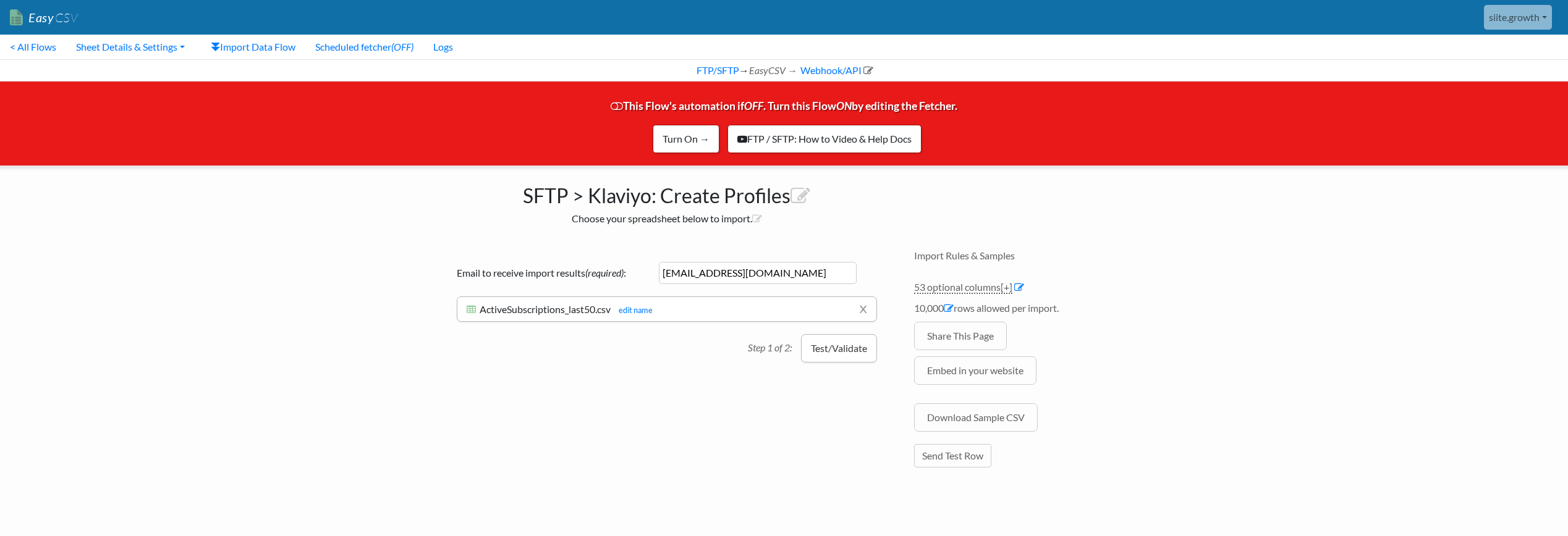
click at [847, 346] on button "Test/Validate" at bounding box center [839, 348] width 76 height 29
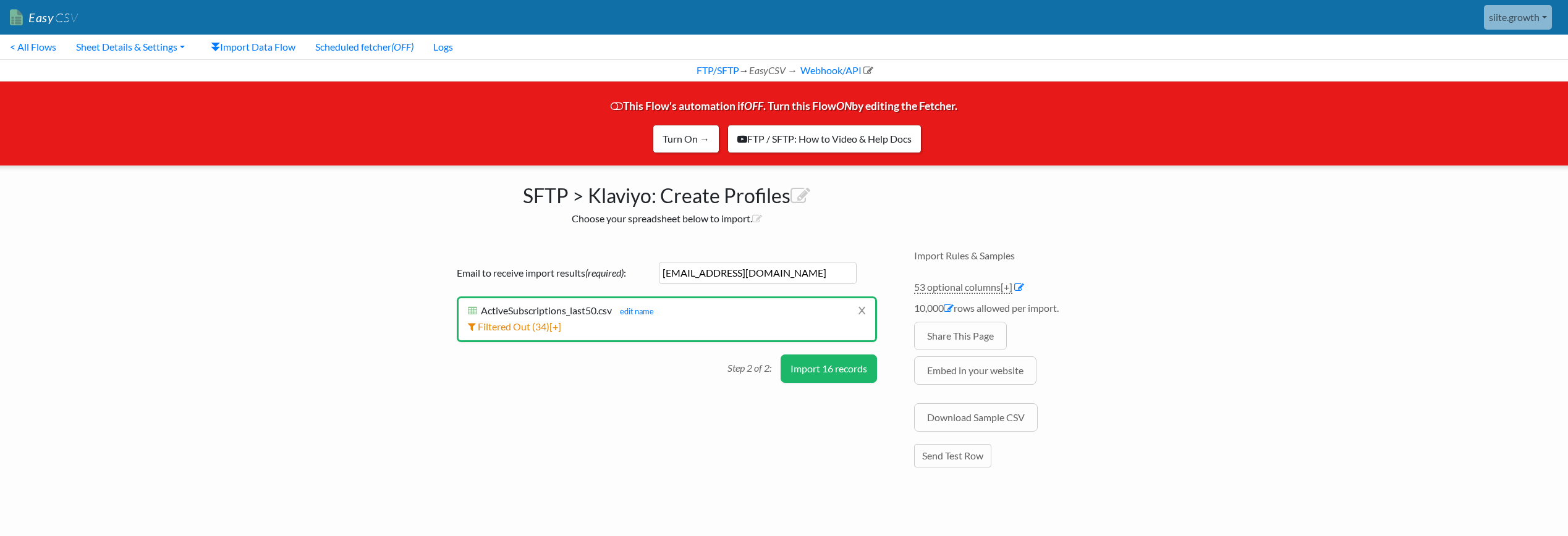
click at [846, 366] on button "Import 16 records" at bounding box center [830, 368] width 97 height 29
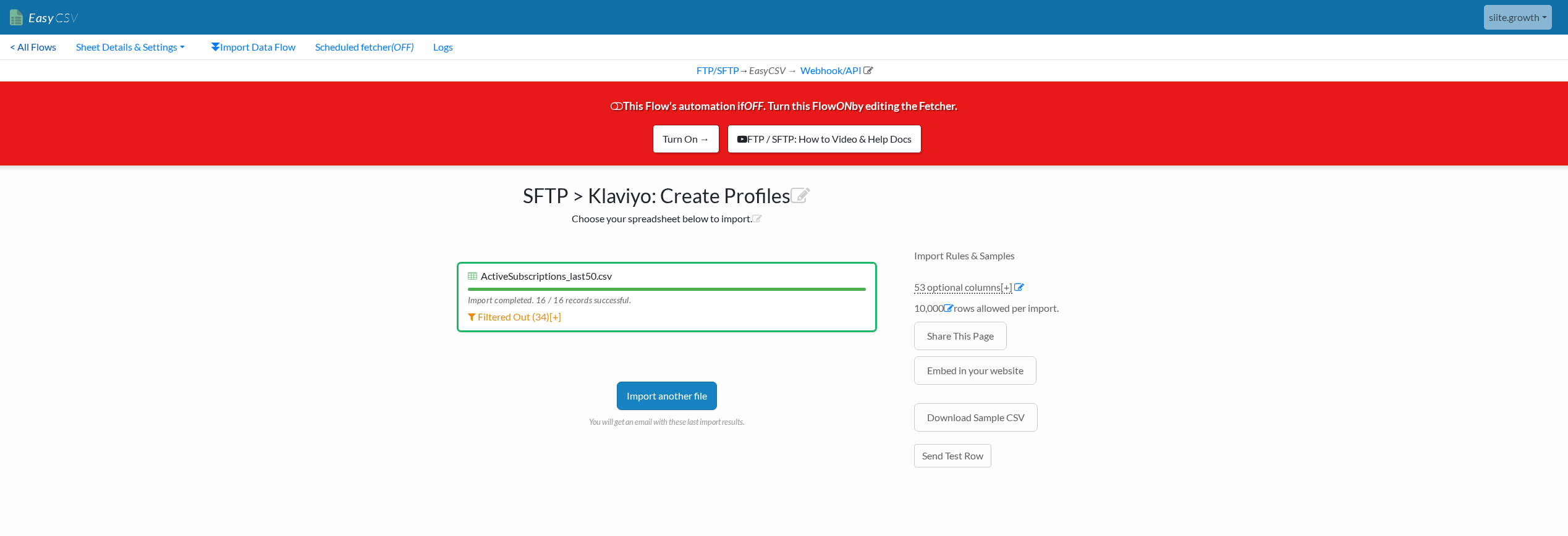
click at [44, 48] on link "< All Flows" at bounding box center [33, 47] width 66 height 25
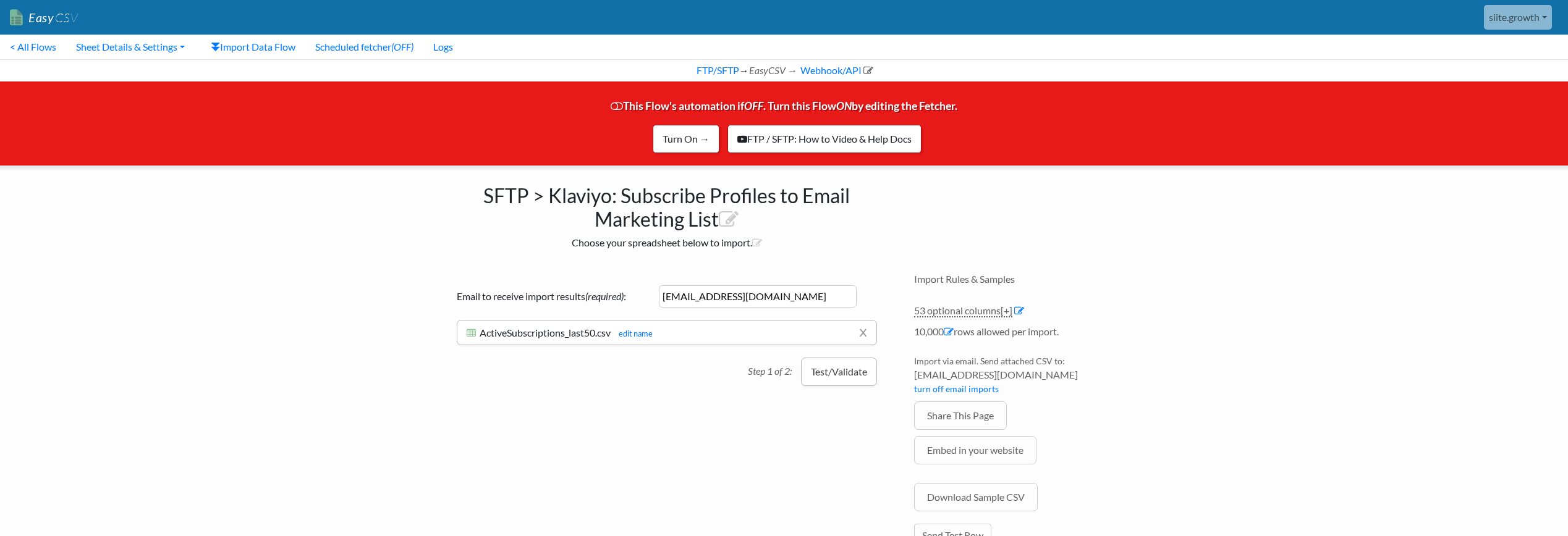
click at [850, 381] on button "Test/Validate" at bounding box center [839, 371] width 76 height 29
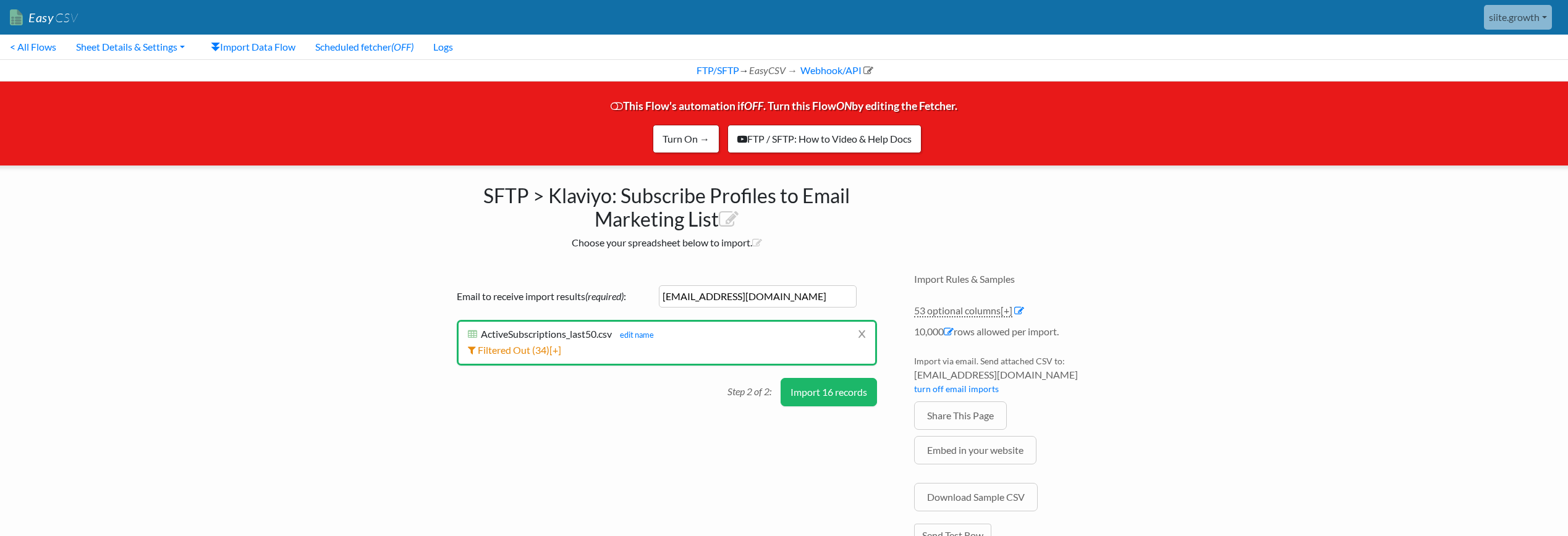
click at [848, 395] on button "Import 16 records" at bounding box center [830, 392] width 97 height 29
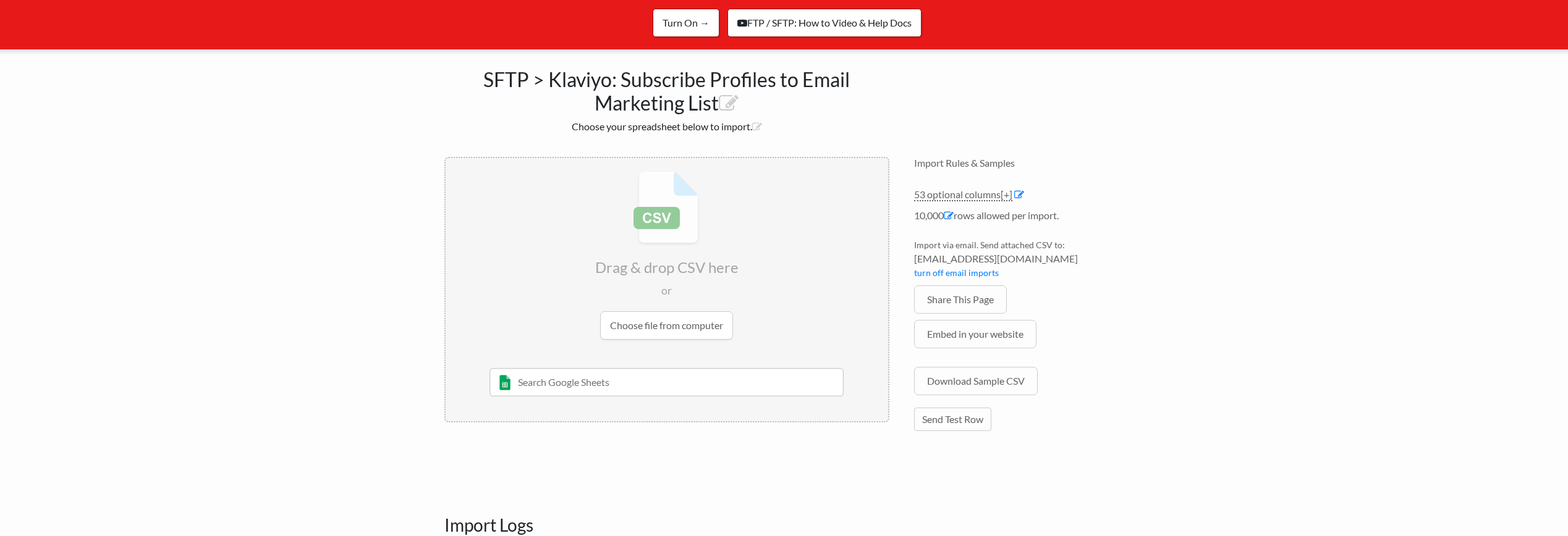
scroll to position [397, 0]
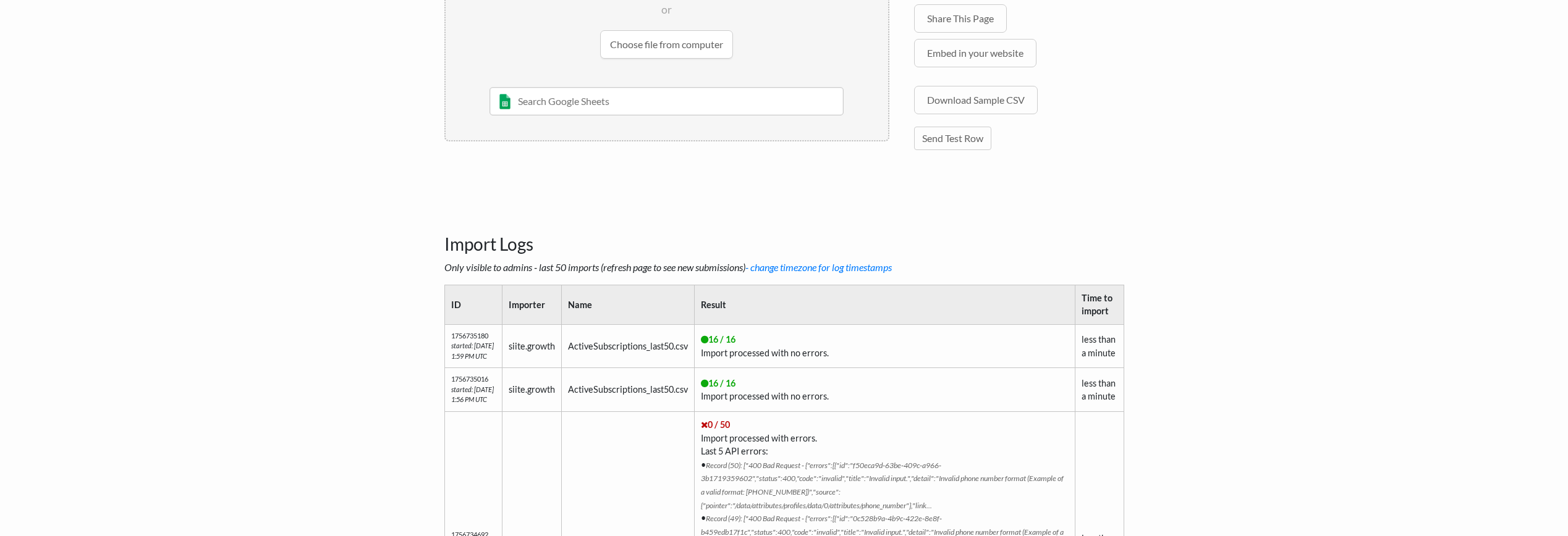
click at [713, 362] on td "16 / 16 Import processed with no errors." at bounding box center [885, 346] width 381 height 44
drag, startPoint x: 713, startPoint y: 362, endPoint x: 843, endPoint y: 365, distance: 130.0
click at [843, 365] on td "16 / 16 Import processed with no errors." at bounding box center [885, 346] width 381 height 44
copy td "Import processed with no errors."
click at [1205, 100] on body "Easy CSV siite.growth Siite All Flows All CSV Generators Business & Plan Info M…" at bounding box center [784, 170] width 1568 height 1135
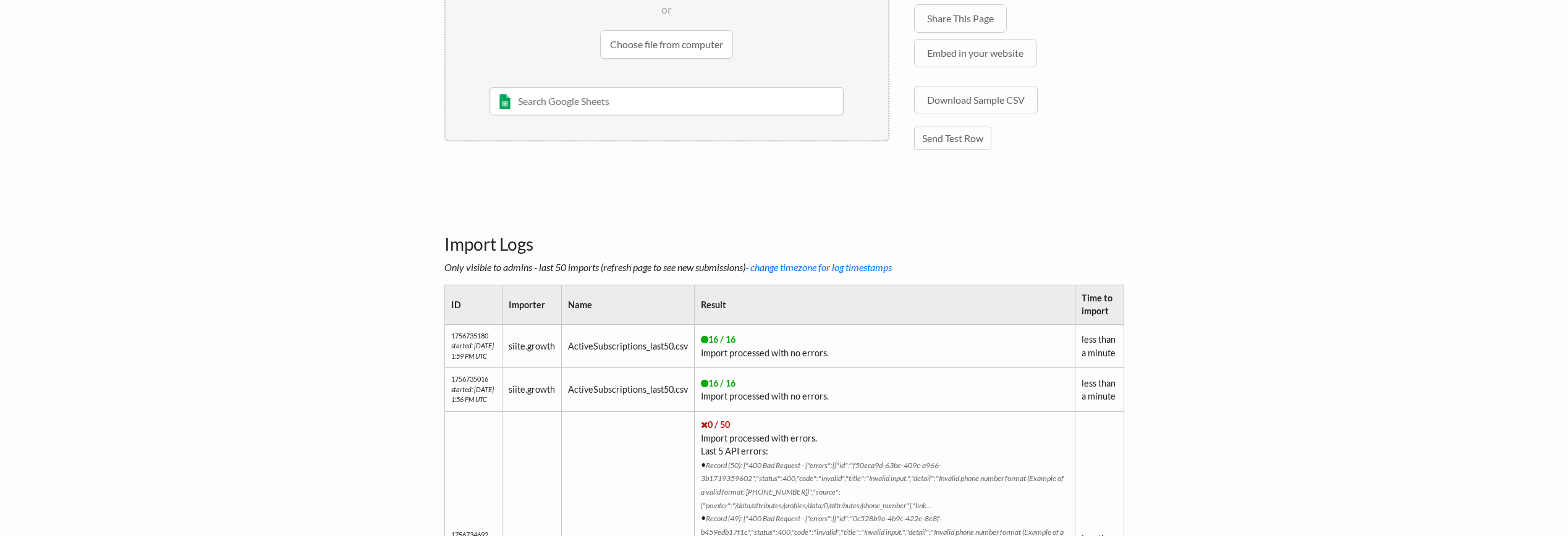
click at [1149, 212] on body "Easy CSV siite.growth Siite All Flows All CSV Generators Business & Plan Info M…" at bounding box center [784, 170] width 1568 height 1135
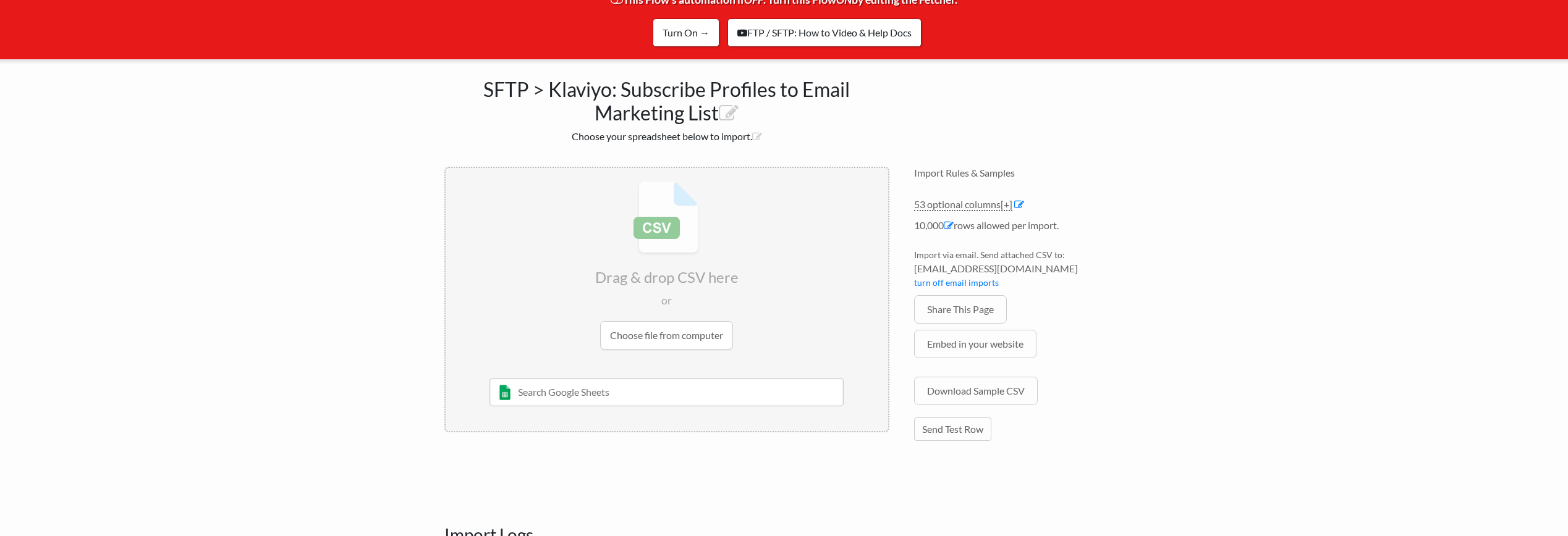
scroll to position [114, 0]
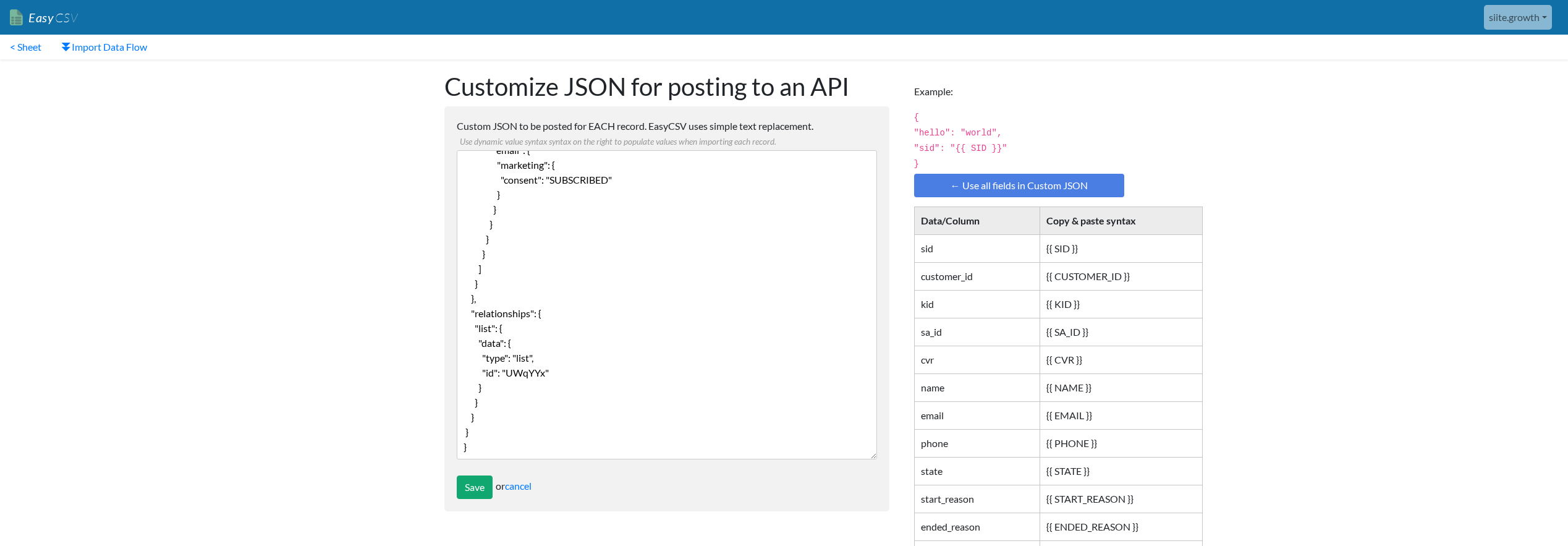
scroll to position [194, 0]
click at [516, 369] on textarea "{ "data": { "type": "profile-subscription-bulk-create-job", "attributes": { "cu…" at bounding box center [667, 305] width 420 height 309
click at [524, 370] on textarea "{ "data": { "type": "profile-subscription-bulk-create-job", "attributes": { "cu…" at bounding box center [667, 305] width 420 height 309
paste textarea "WecvrR"
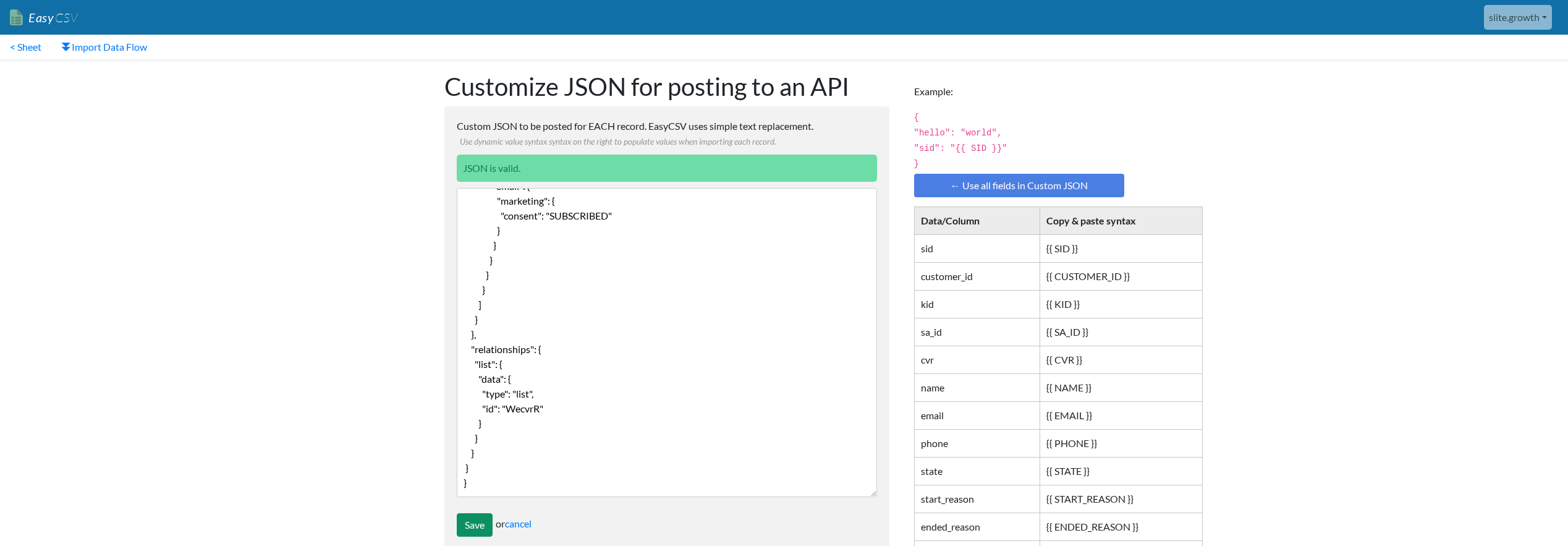
type textarea "{ "data": { "type": "profile-subscription-bulk-create-job", "attributes": { "cu…"
click at [478, 522] on input "Save" at bounding box center [475, 525] width 36 height 23
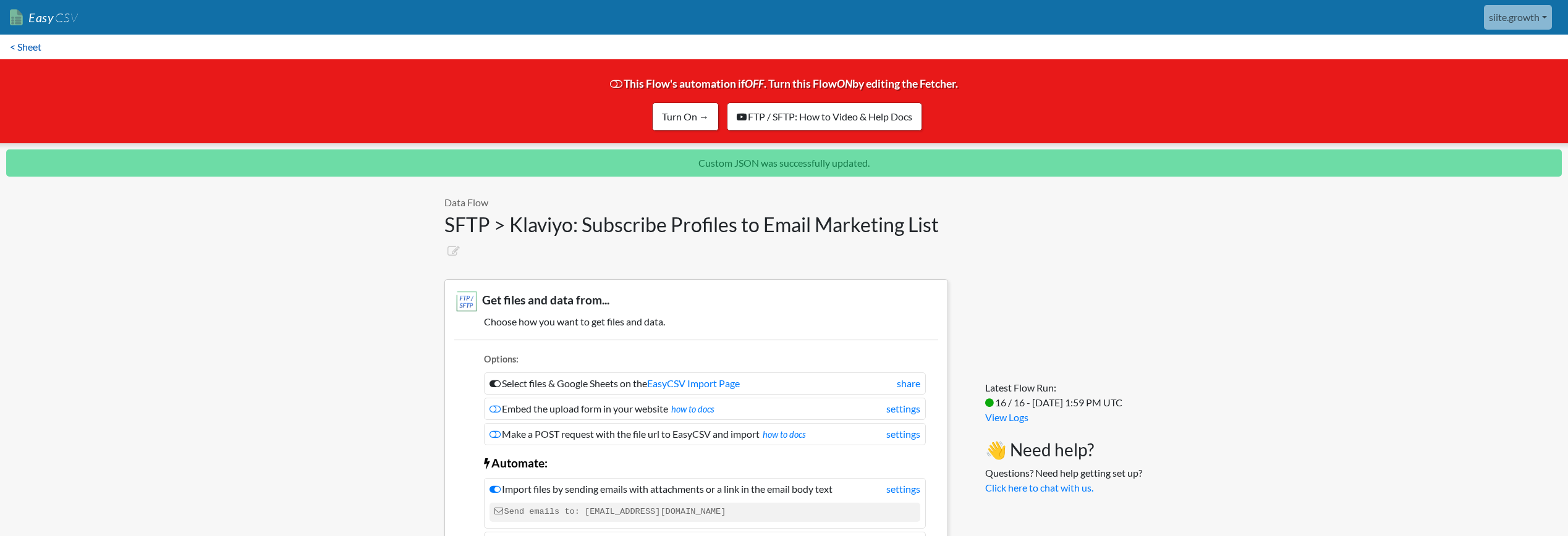
click at [41, 42] on link "< Sheet" at bounding box center [25, 47] width 51 height 25
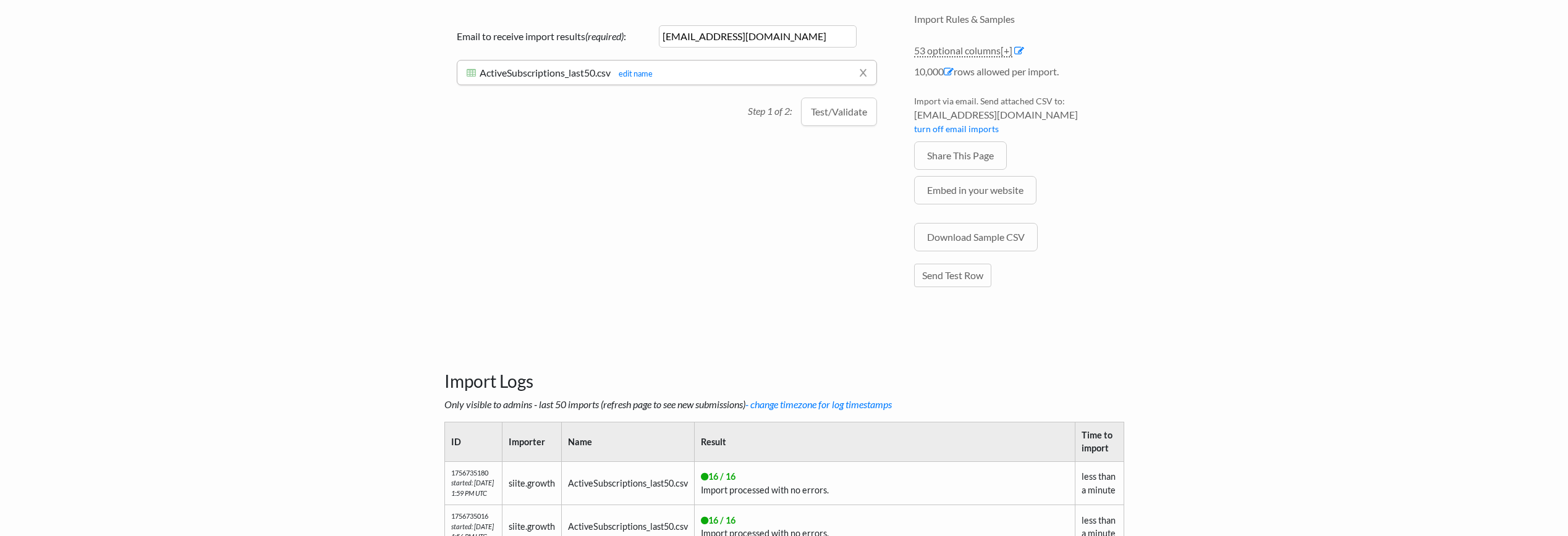
scroll to position [69, 0]
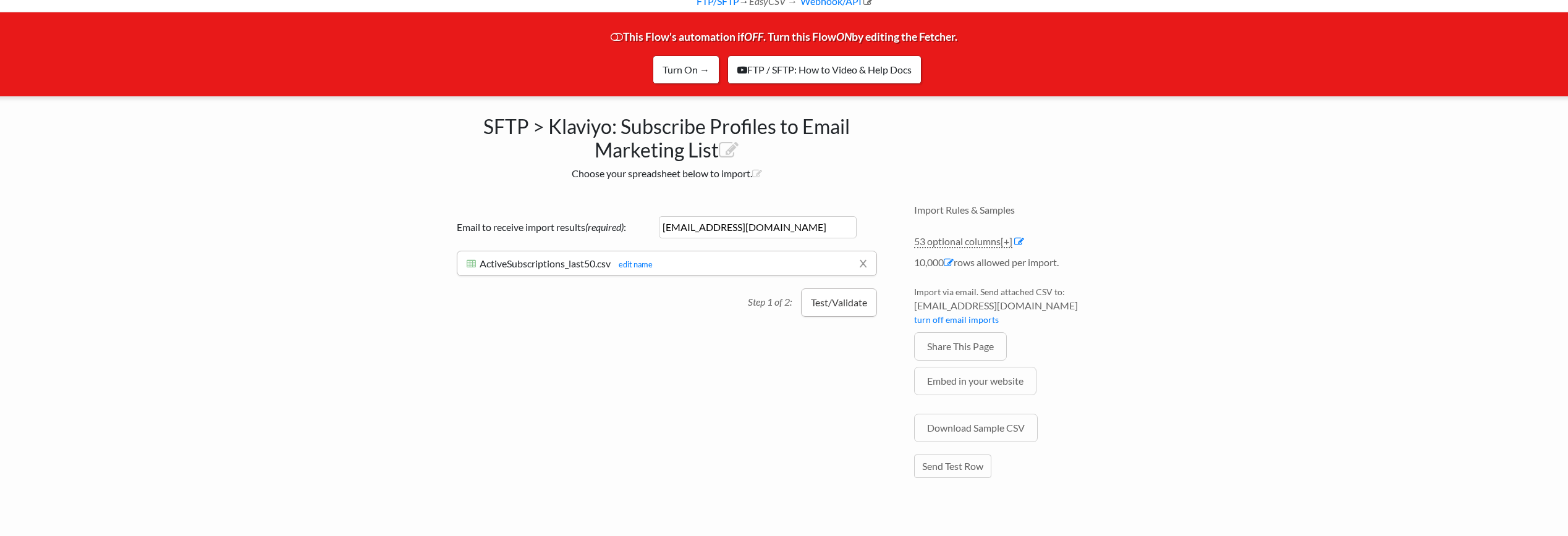
click at [834, 315] on button "Test/Validate" at bounding box center [839, 302] width 76 height 29
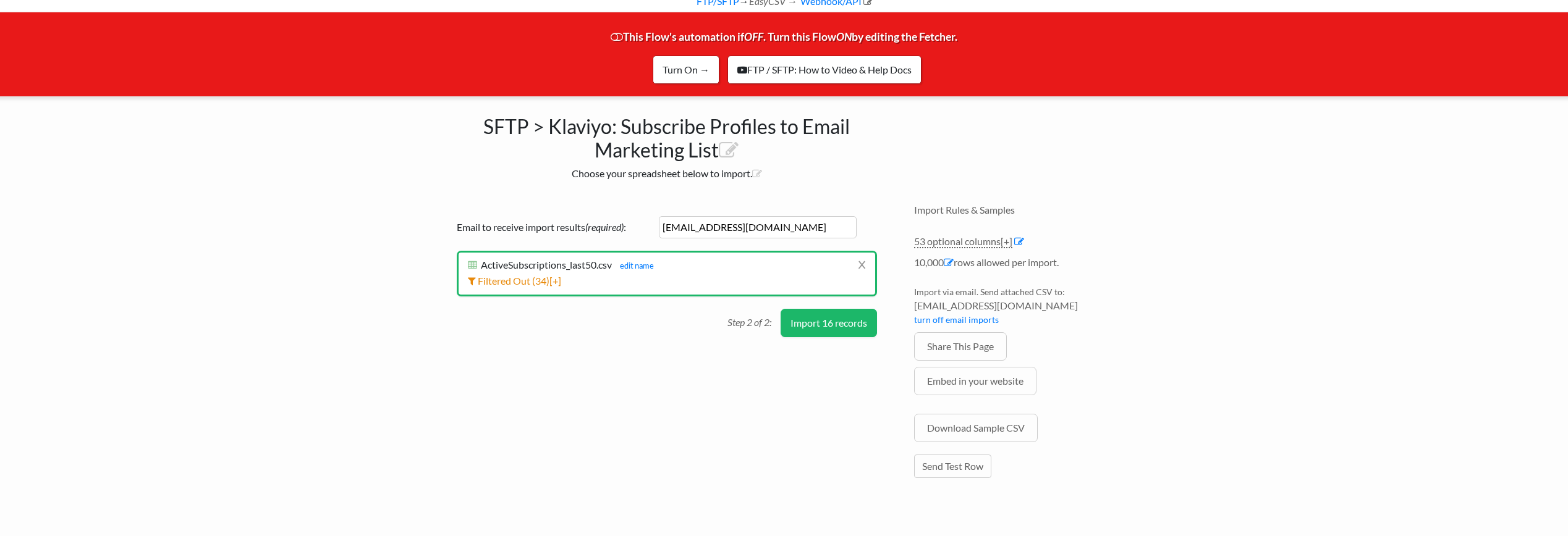
click at [834, 315] on button "Import 16 records" at bounding box center [830, 323] width 97 height 29
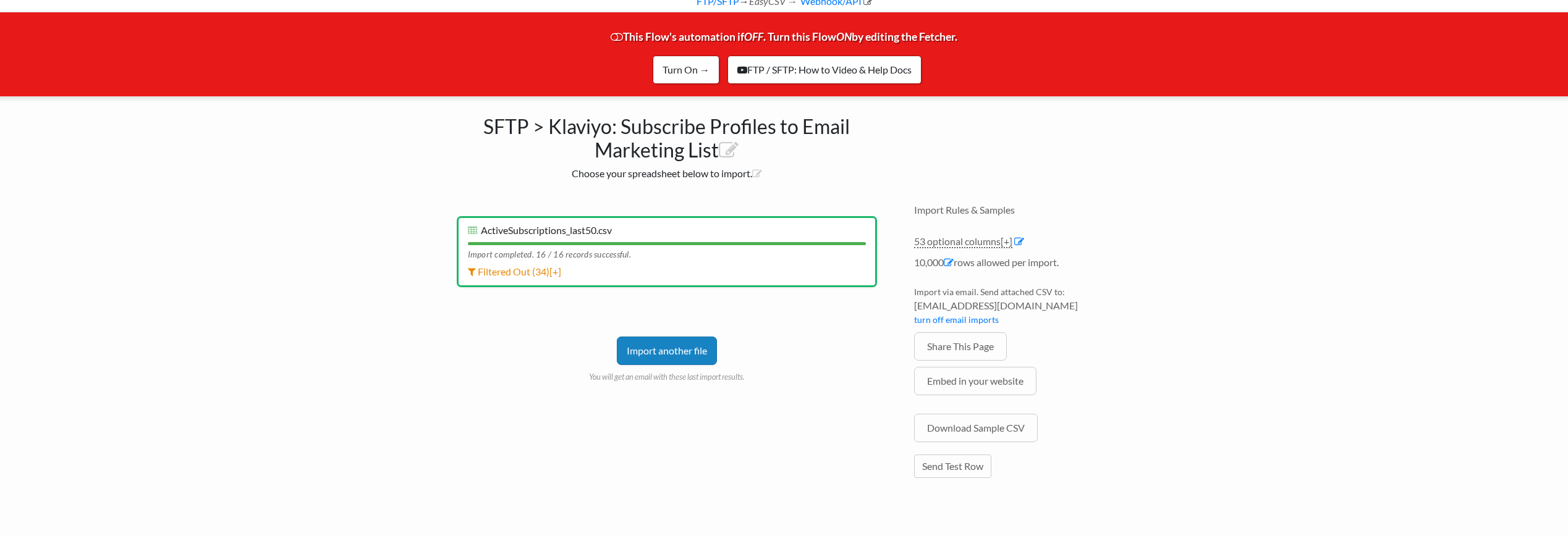
click at [834, 315] on div "Import another file You will get an email with these last import results." at bounding box center [667, 342] width 420 height 84
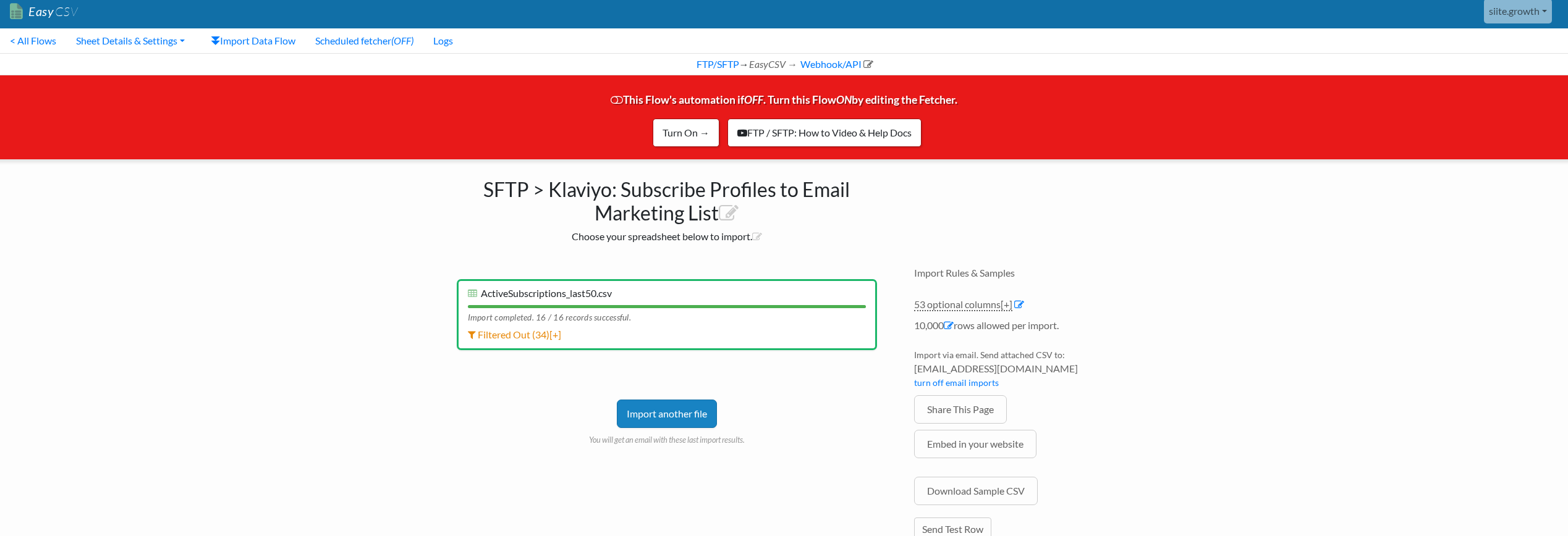
scroll to position [0, 0]
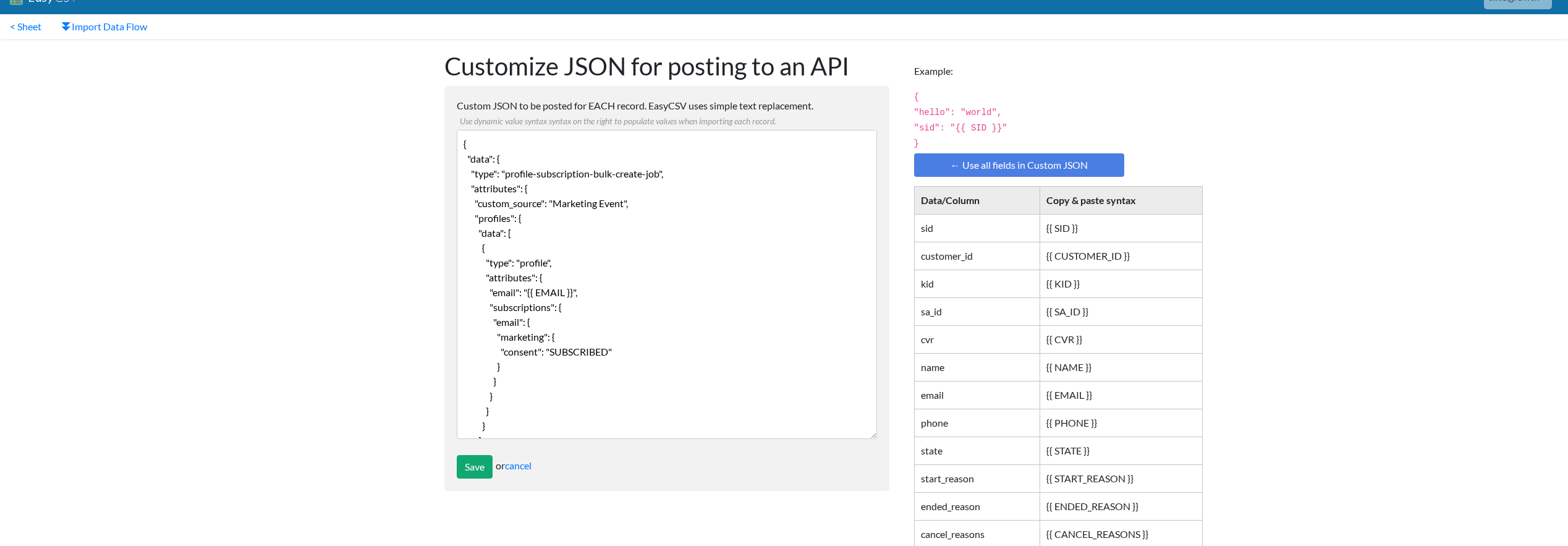
scroll to position [22, 0]
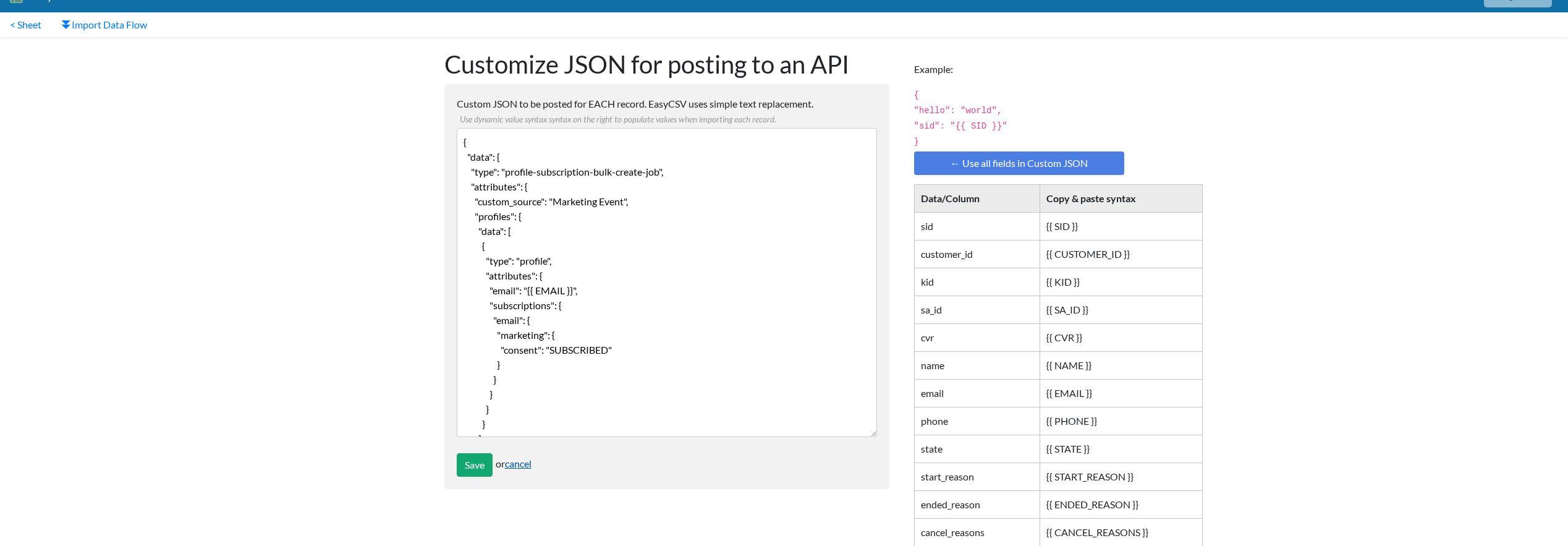
click at [532, 464] on link "cancel" at bounding box center [518, 463] width 27 height 12
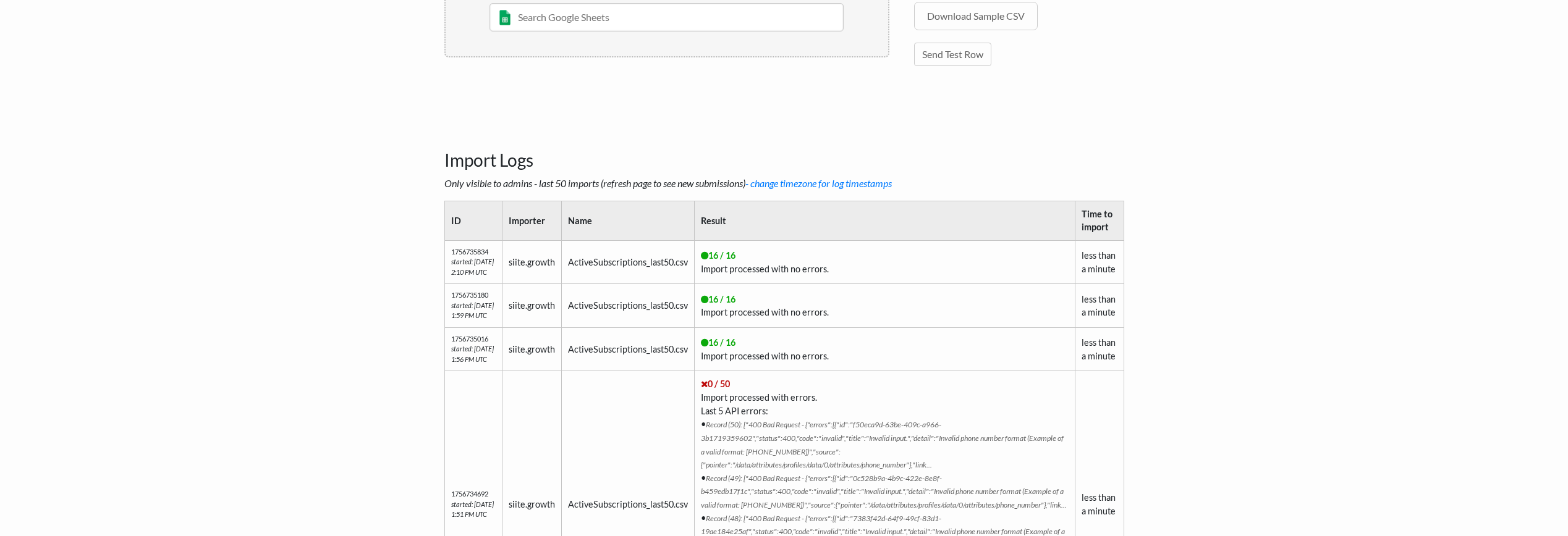
scroll to position [549, 0]
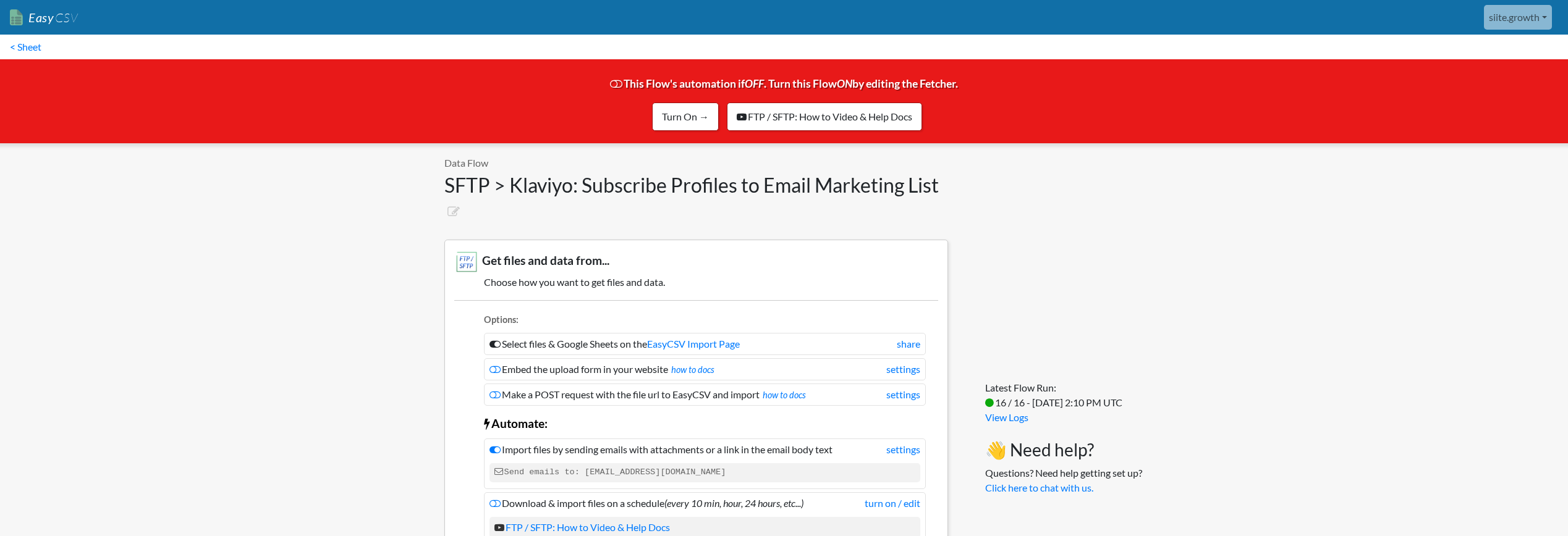
click at [83, 27] on nav "Easy CSV siite.growth Siite All Flows All CSV Generators Business & Plan Info M…" at bounding box center [784, 17] width 1568 height 34
click at [60, 23] on span "CSV" at bounding box center [66, 18] width 24 height 16
